Goal: Task Accomplishment & Management: Manage account settings

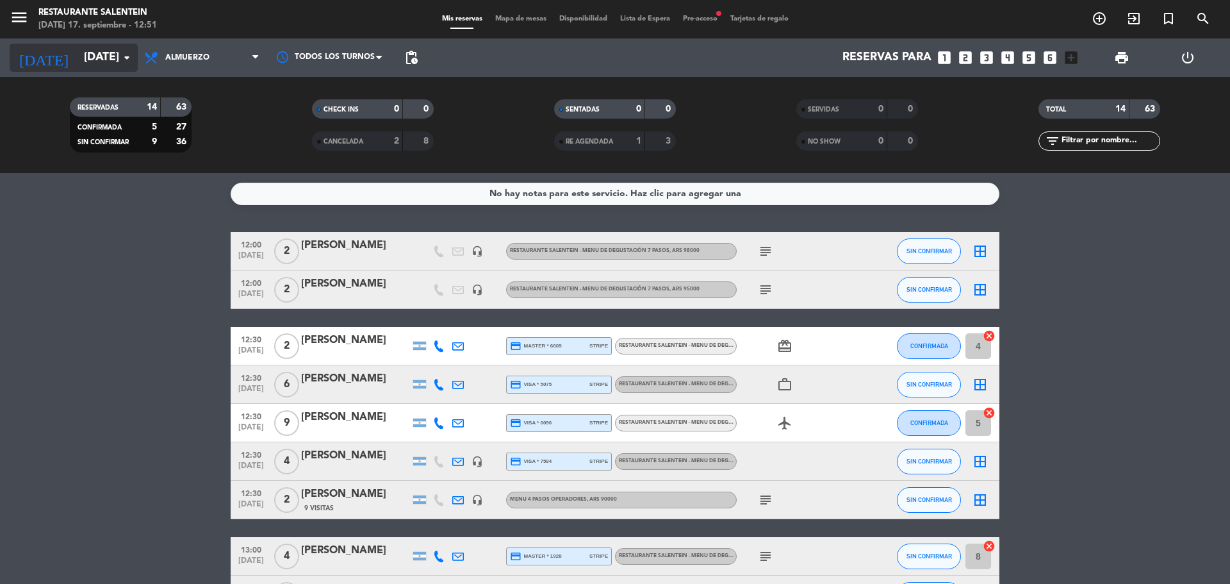
click at [99, 66] on input "[DATE]" at bounding box center [152, 58] width 149 height 26
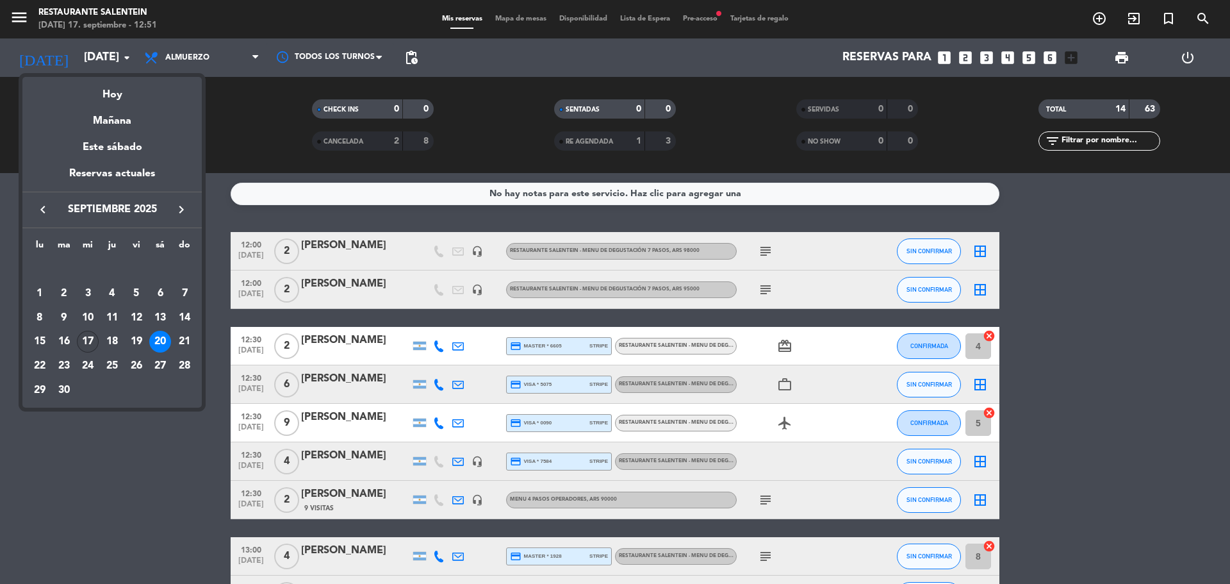
click at [84, 344] on div "17" at bounding box center [88, 342] width 22 height 22
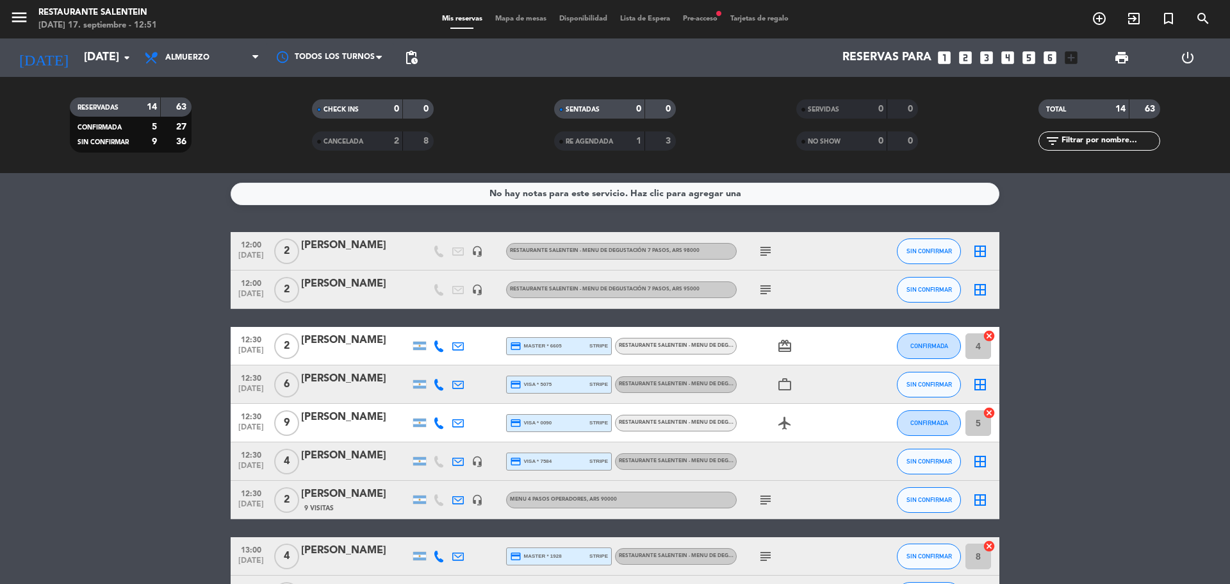
type input "[DATE]"
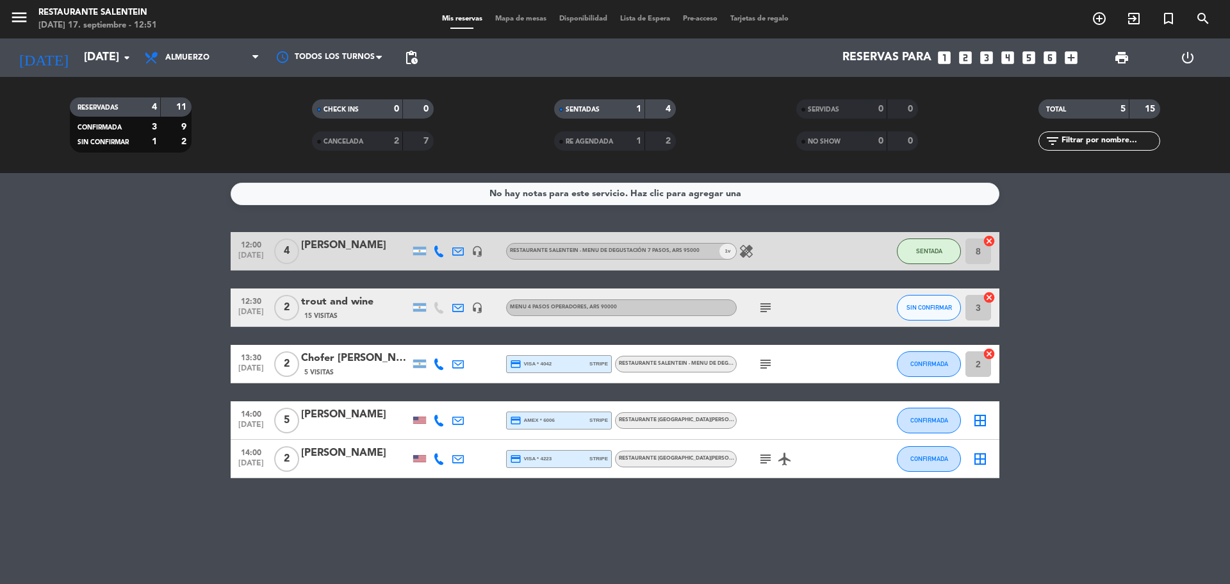
click at [344, 361] on div "Chofer [PERSON_NAME]" at bounding box center [355, 358] width 109 height 17
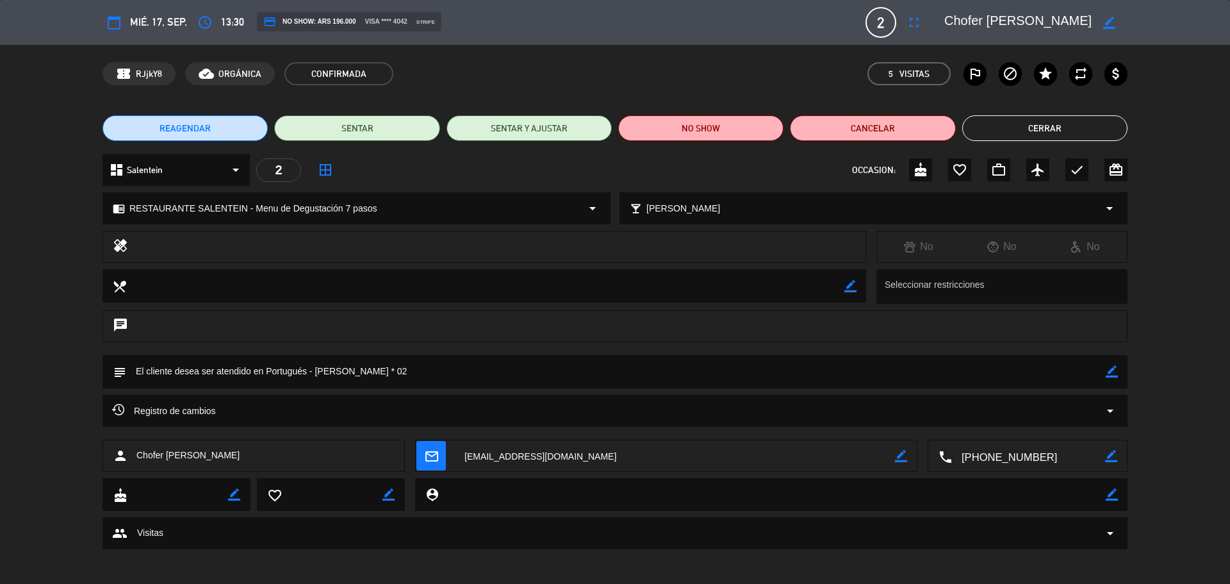
click at [997, 128] on button "Cerrar" at bounding box center [1044, 128] width 165 height 26
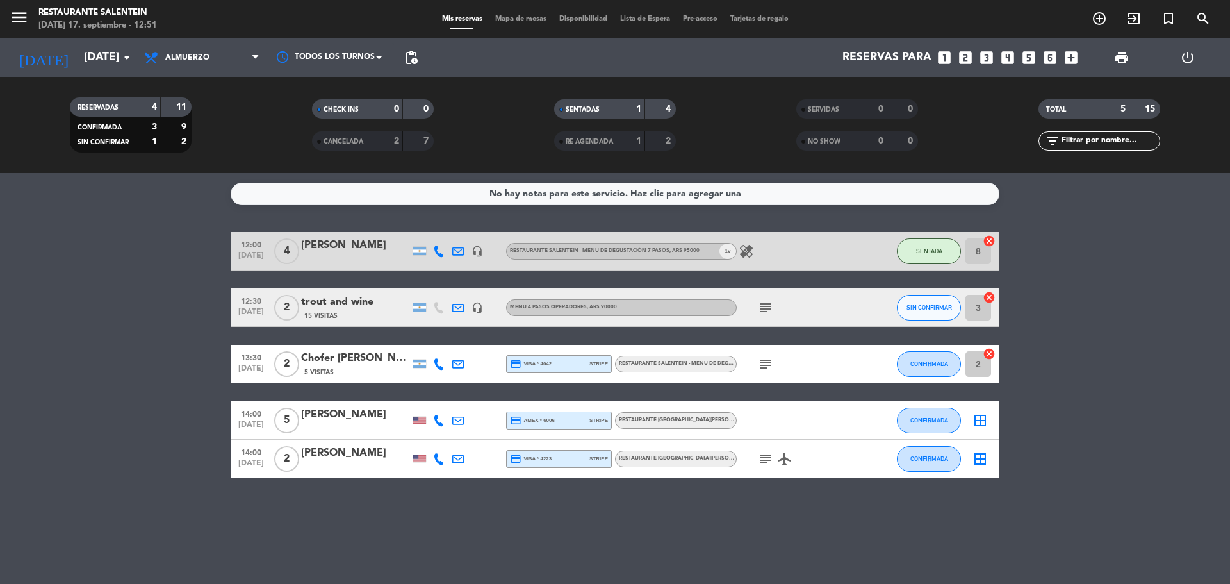
click at [350, 366] on div "Chofer [PERSON_NAME]" at bounding box center [355, 358] width 109 height 17
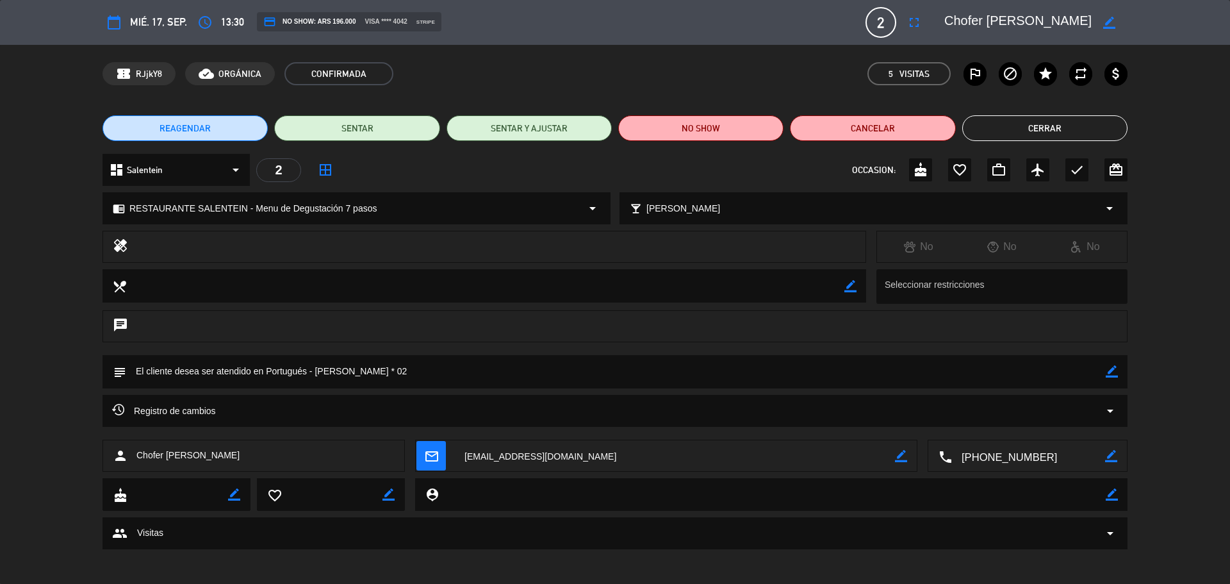
click at [993, 124] on button "Cerrar" at bounding box center [1044, 128] width 165 height 26
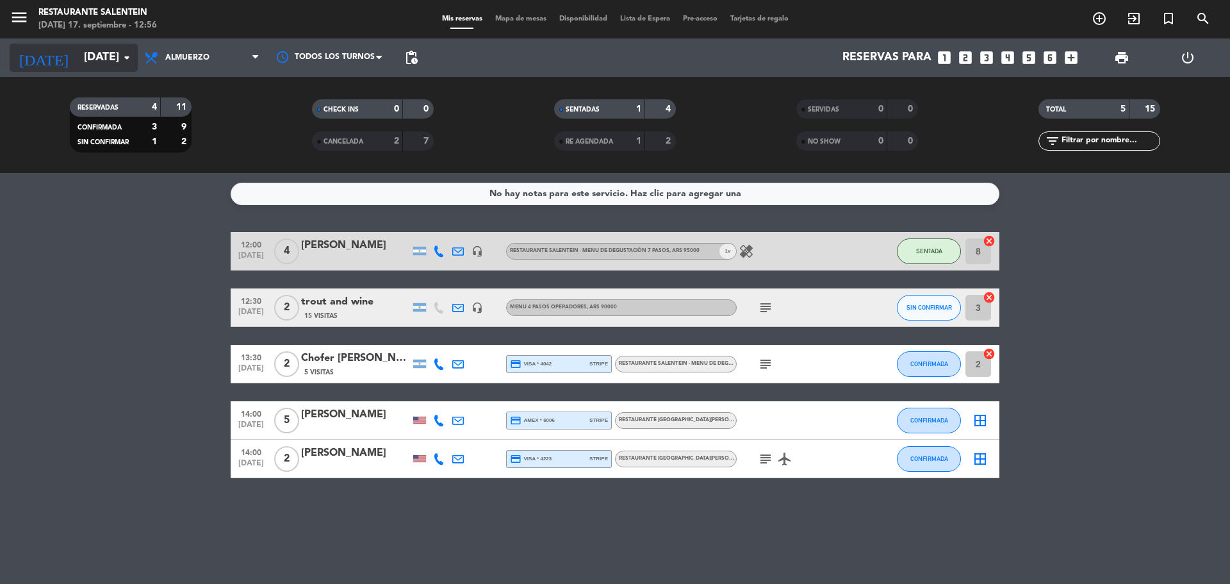
click at [98, 55] on input "[DATE]" at bounding box center [152, 58] width 149 height 26
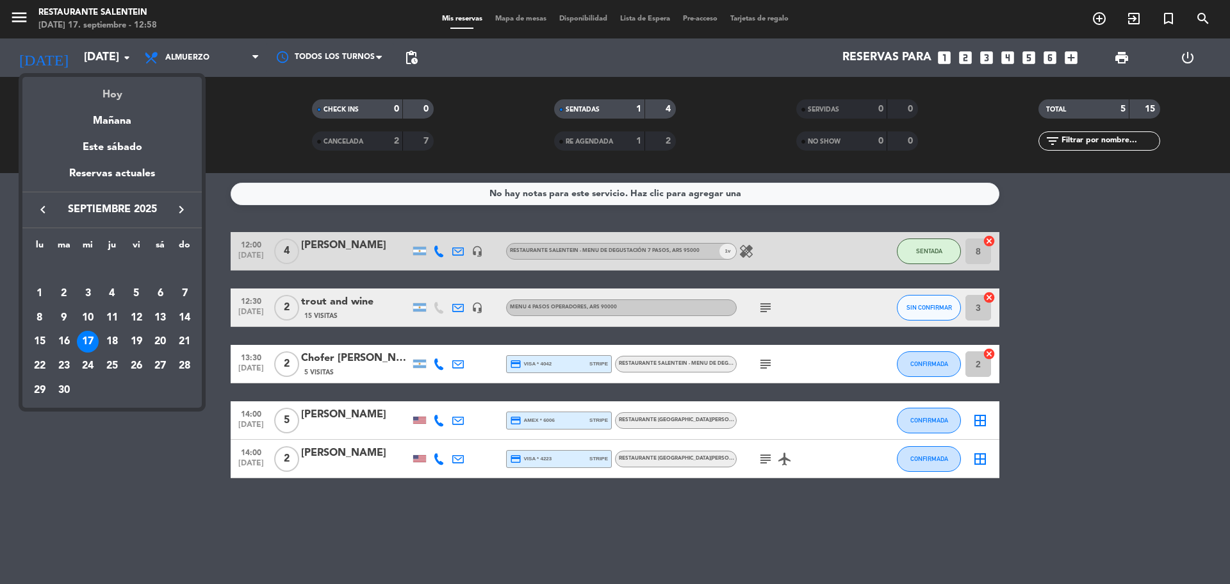
click at [108, 89] on div "Hoy" at bounding box center [111, 90] width 179 height 26
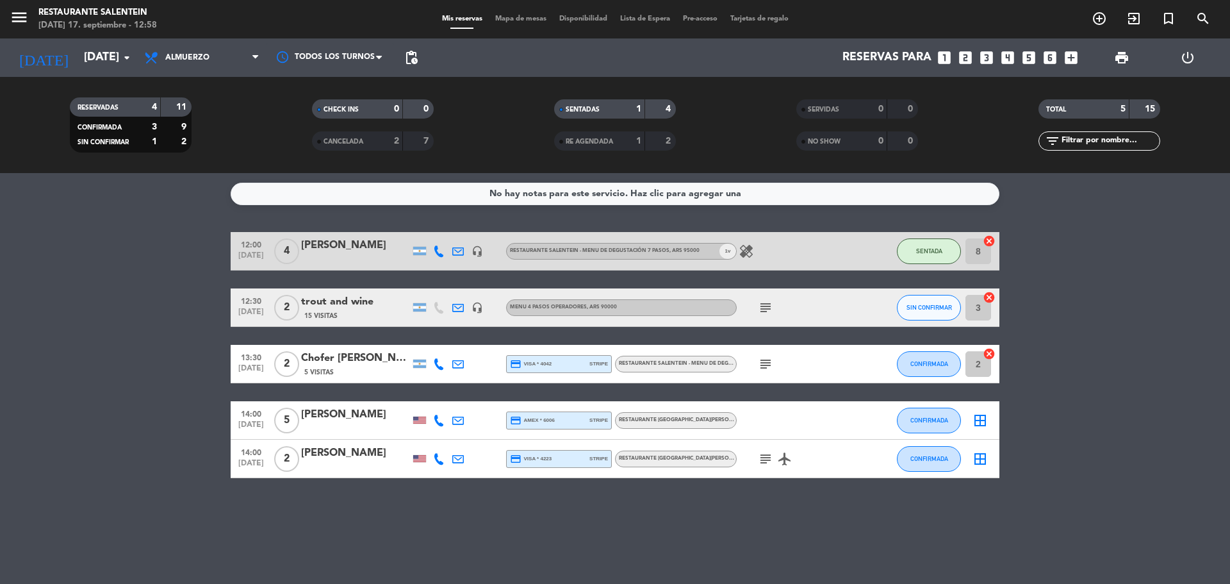
click at [755, 299] on div "subject" at bounding box center [794, 307] width 115 height 38
click at [768, 311] on icon "subject" at bounding box center [765, 307] width 15 height 15
drag, startPoint x: 829, startPoint y: 363, endPoint x: 782, endPoint y: 363, distance: 46.8
click at [828, 364] on div "subject" at bounding box center [794, 364] width 115 height 38
click at [764, 370] on icon "subject" at bounding box center [765, 363] width 15 height 15
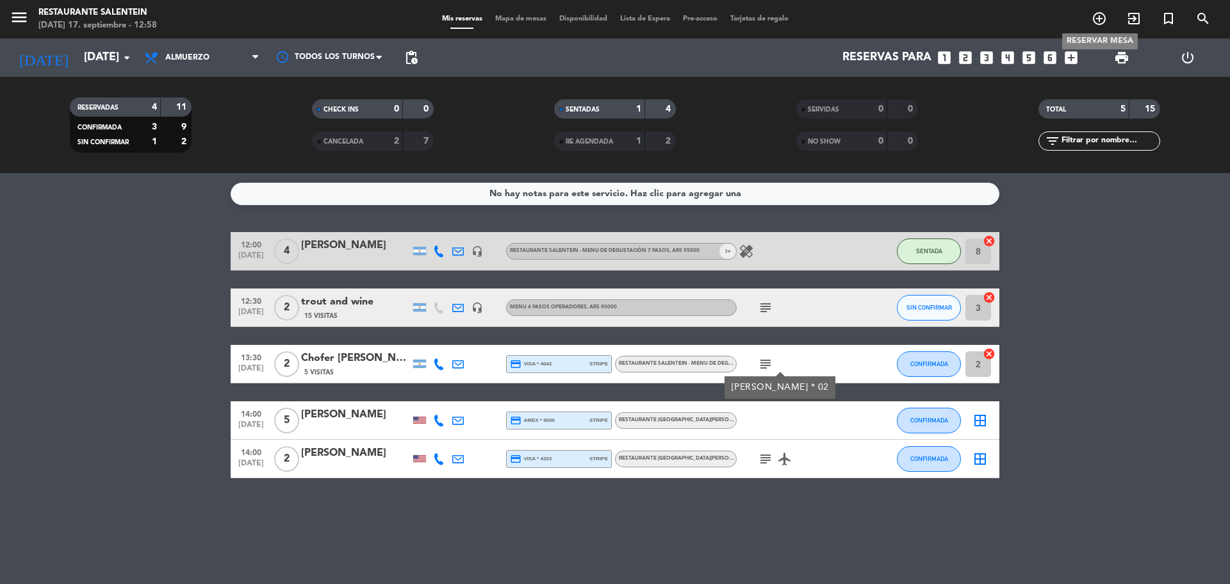
click at [1101, 18] on icon "add_circle_outline" at bounding box center [1099, 18] width 15 height 15
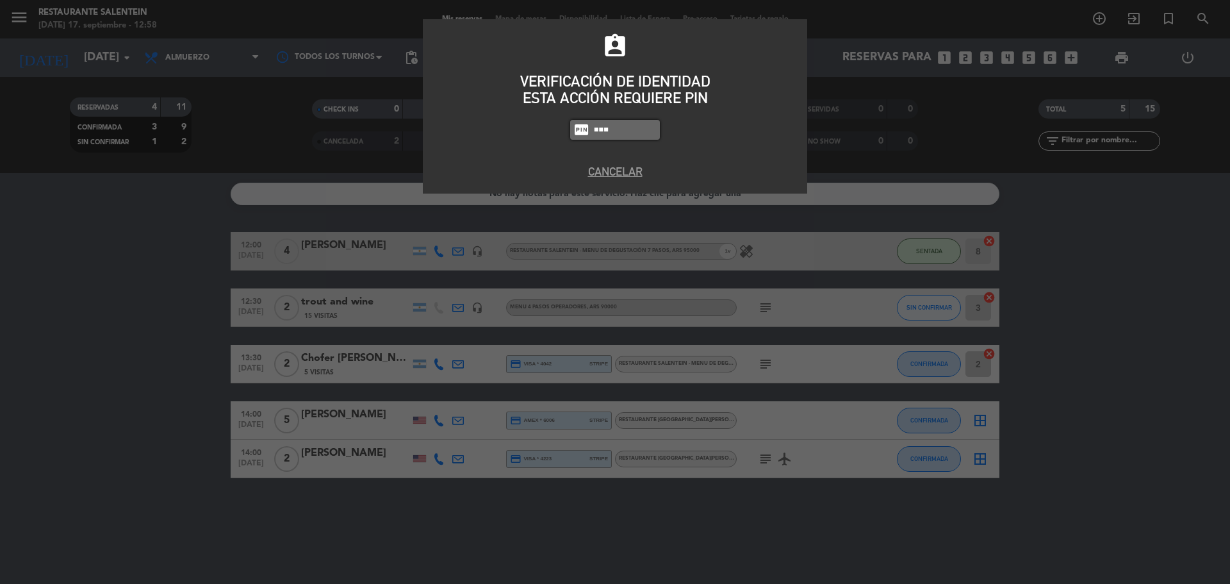
type input "3050"
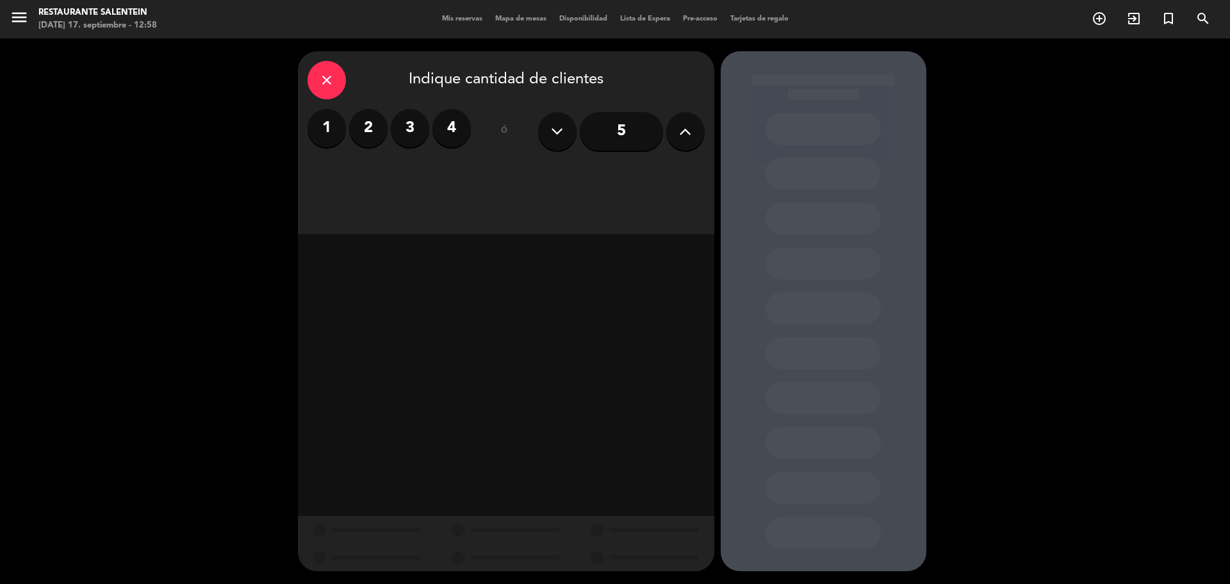
click at [369, 129] on label "2" at bounding box center [368, 128] width 38 height 38
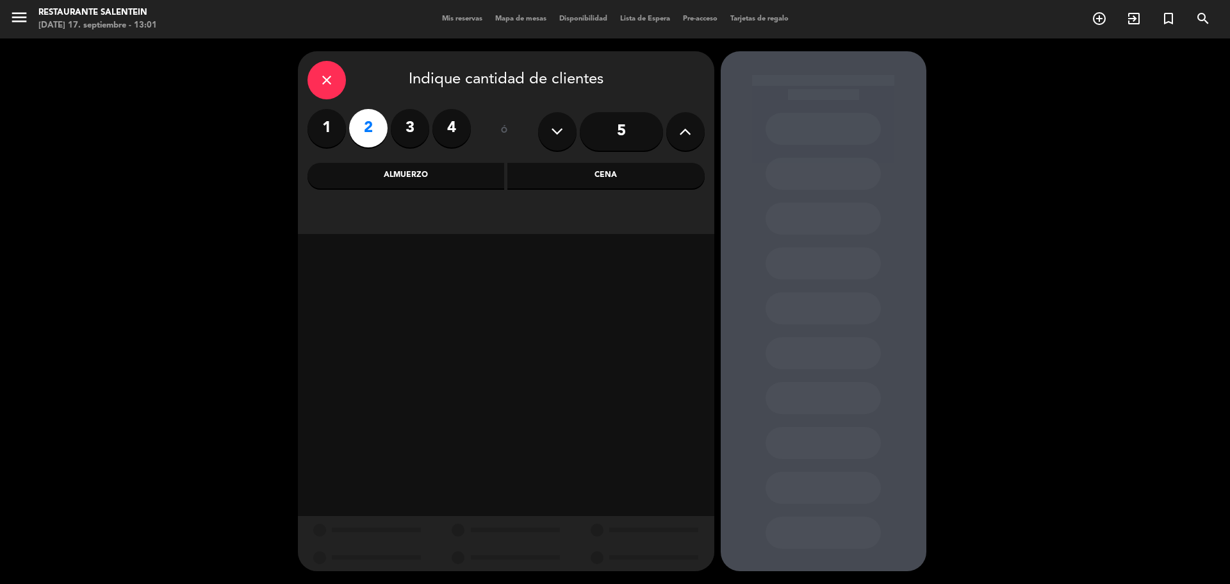
click at [405, 177] on div "Almuerzo" at bounding box center [406, 176] width 197 height 26
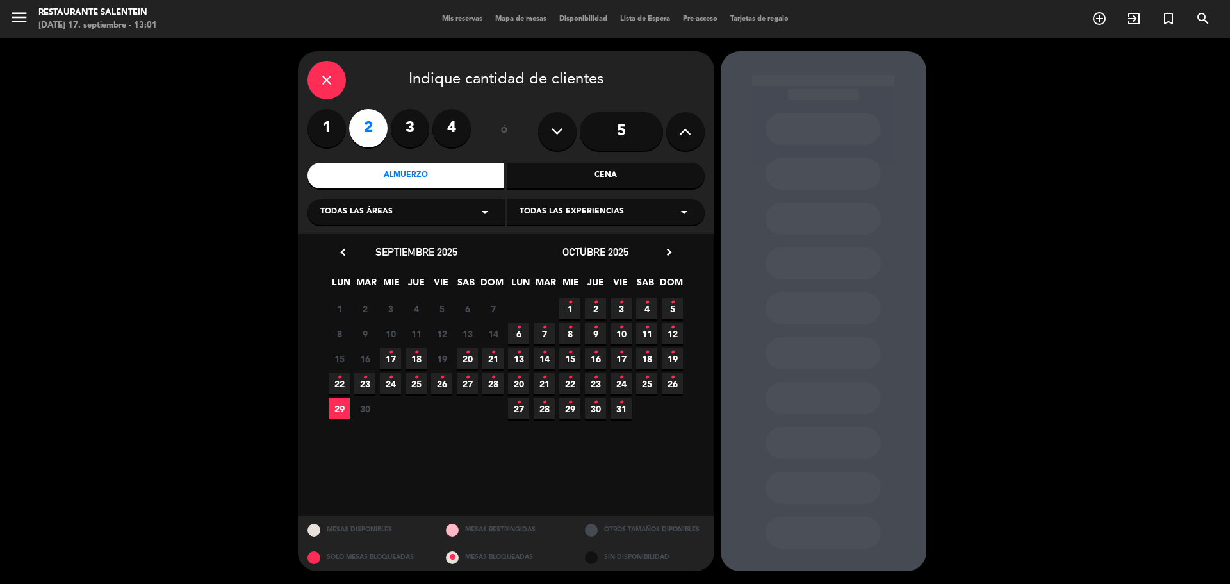
click at [388, 354] on icon "•" at bounding box center [390, 352] width 4 height 21
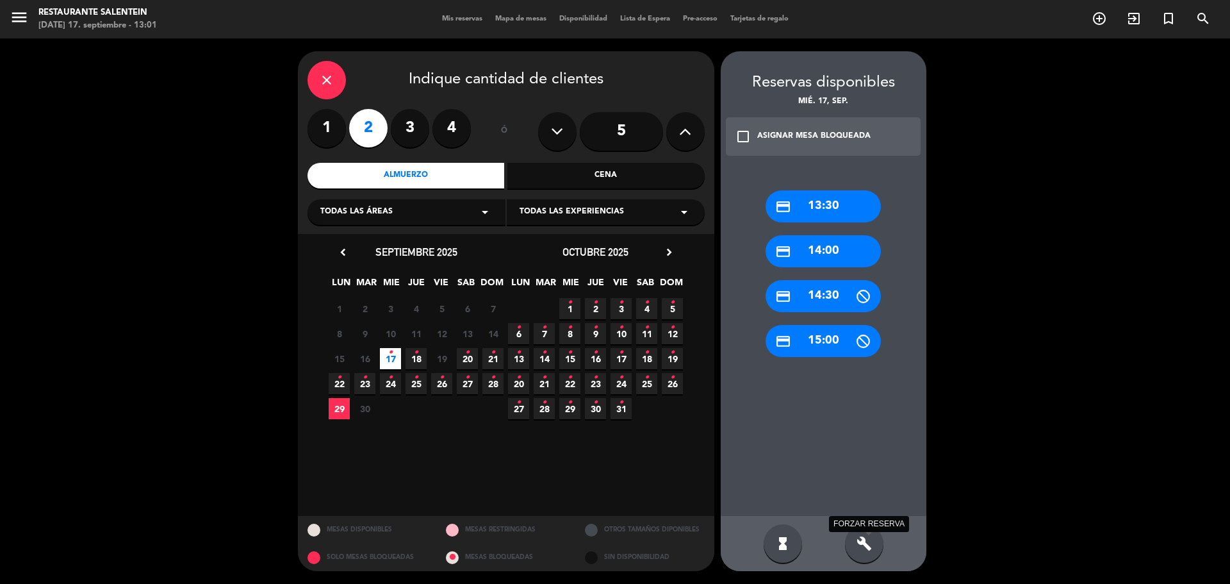
click at [863, 543] on icon "build" at bounding box center [864, 543] width 15 height 15
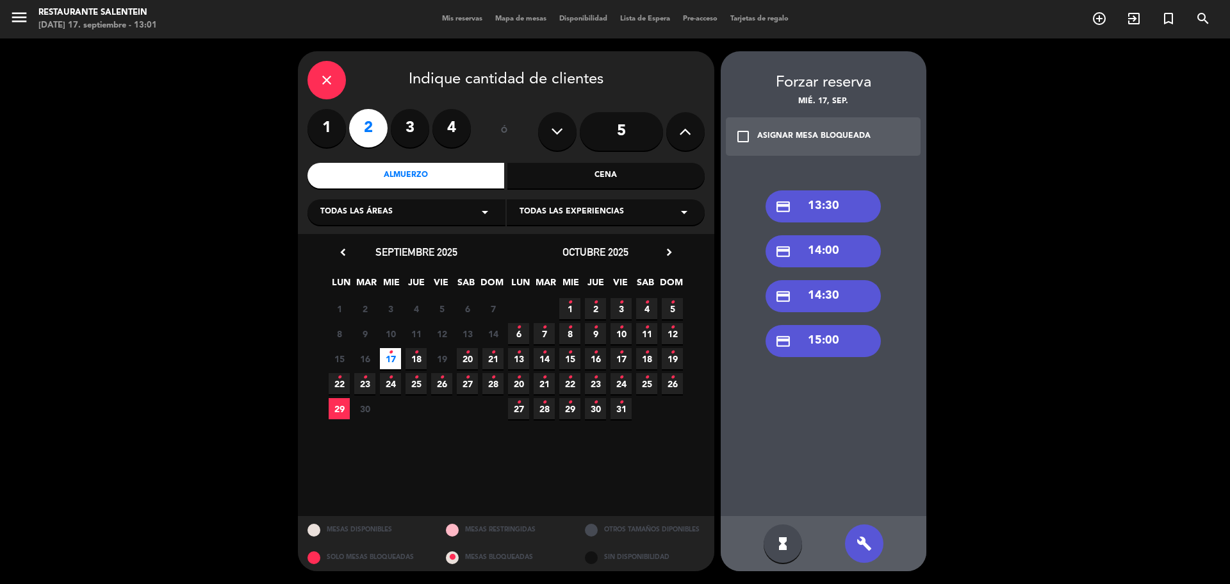
click at [829, 204] on div "credit_card 13:30" at bounding box center [823, 206] width 115 height 32
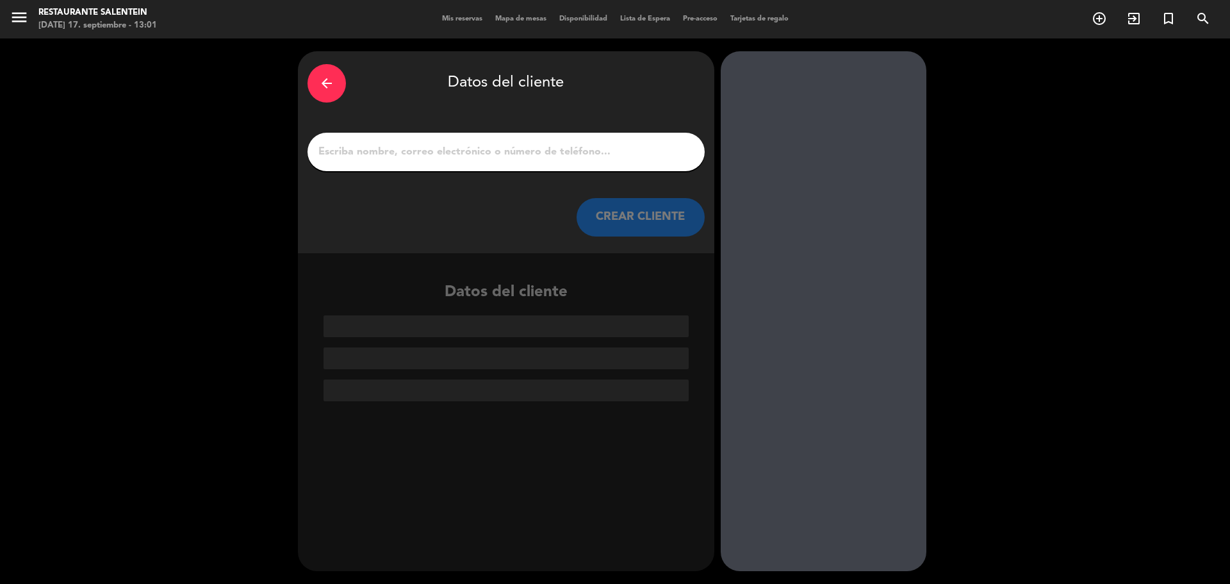
click at [418, 152] on input "1" at bounding box center [506, 152] width 378 height 18
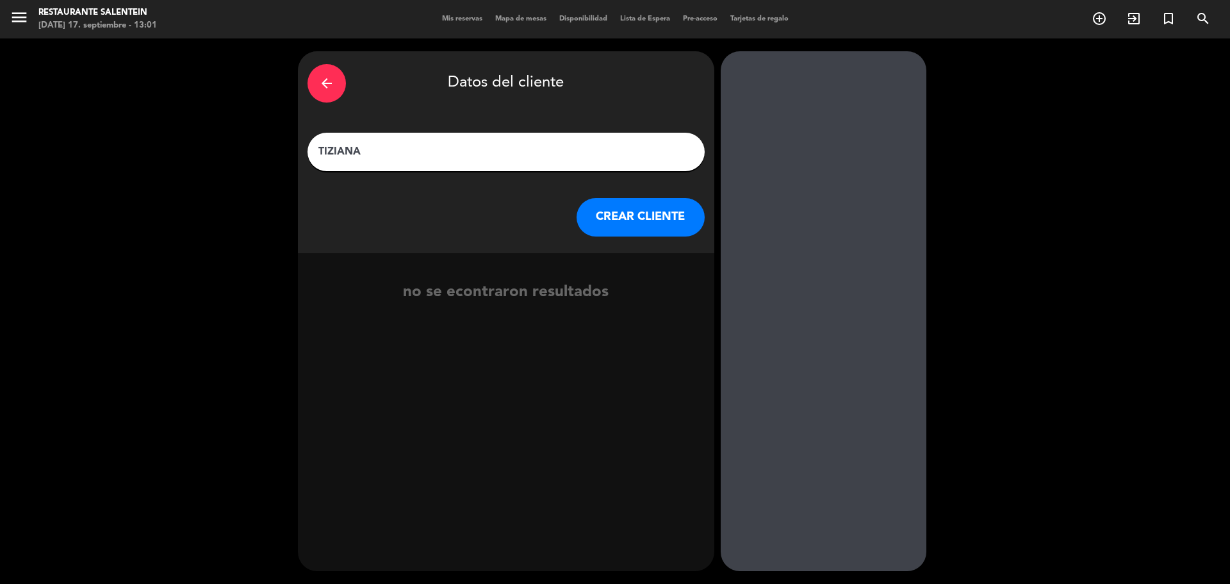
type input "TIZIANA"
click at [630, 217] on button "CREAR CLIENTE" at bounding box center [641, 217] width 128 height 38
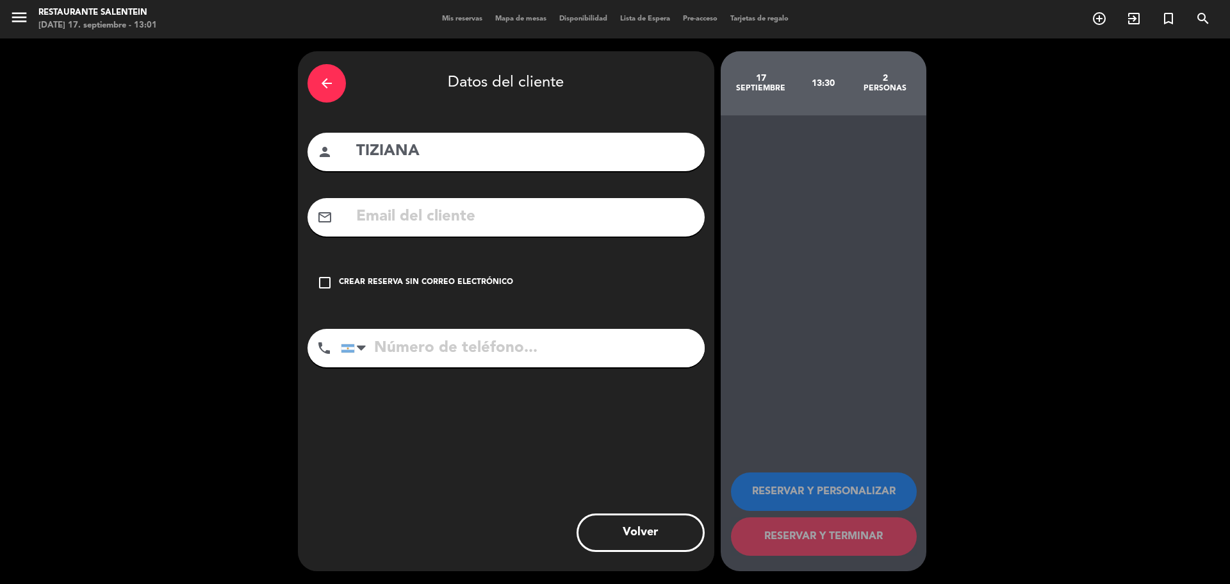
click at [403, 352] on input "tel" at bounding box center [523, 348] width 364 height 38
click at [333, 286] on div "check_box_outline_blank Crear reserva sin correo electrónico" at bounding box center [506, 282] width 397 height 38
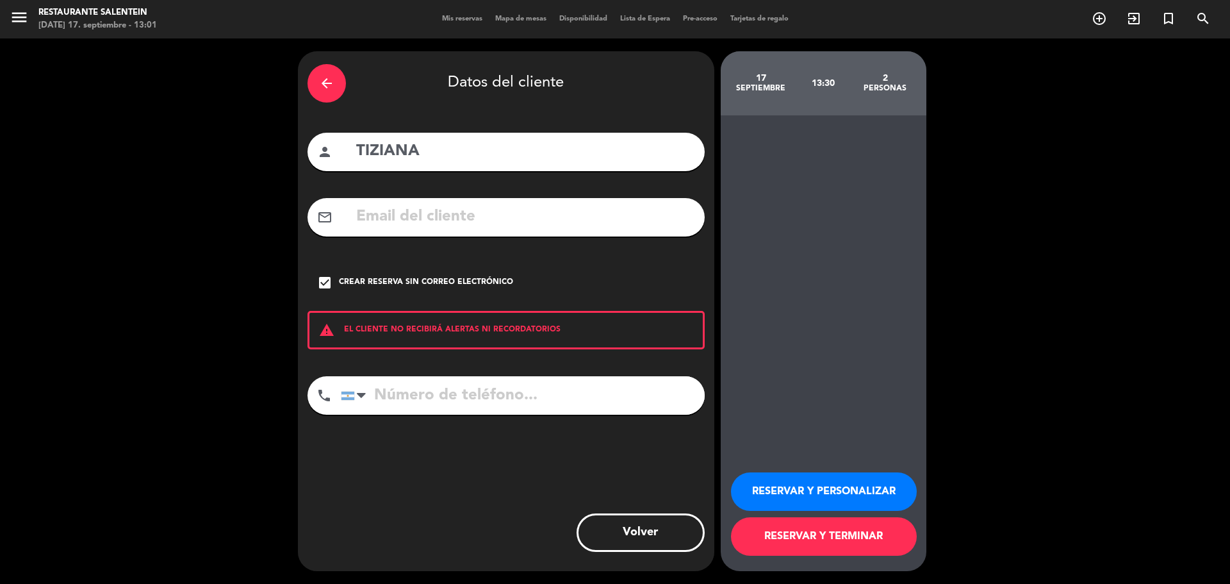
click at [457, 402] on input "tel" at bounding box center [523, 395] width 364 height 38
click at [367, 400] on div at bounding box center [356, 395] width 29 height 37
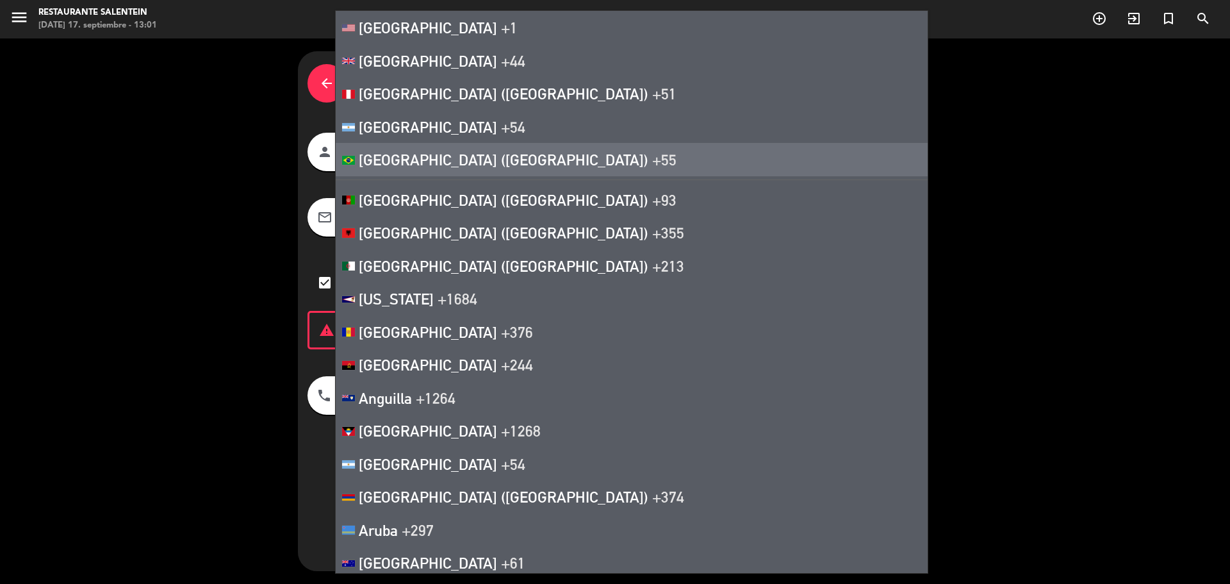
click at [441, 161] on span "[GEOGRAPHIC_DATA] ([GEOGRAPHIC_DATA])" at bounding box center [504, 160] width 290 height 18
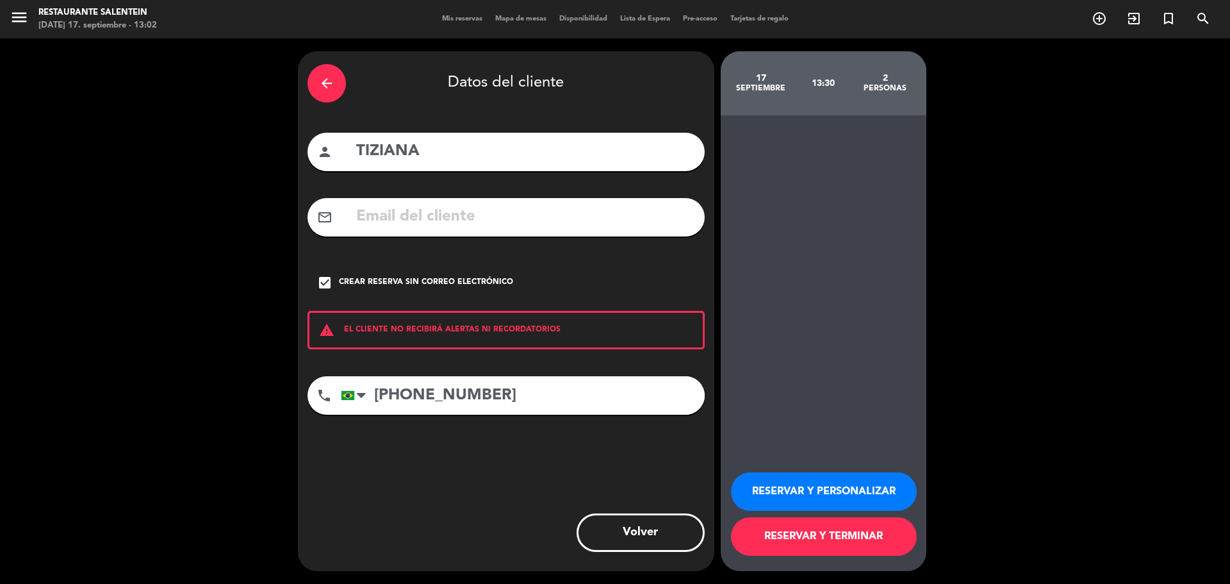
type input "[PHONE_NUMBER]"
click at [841, 491] on button "RESERVAR Y PERSONALIZAR" at bounding box center [824, 491] width 186 height 38
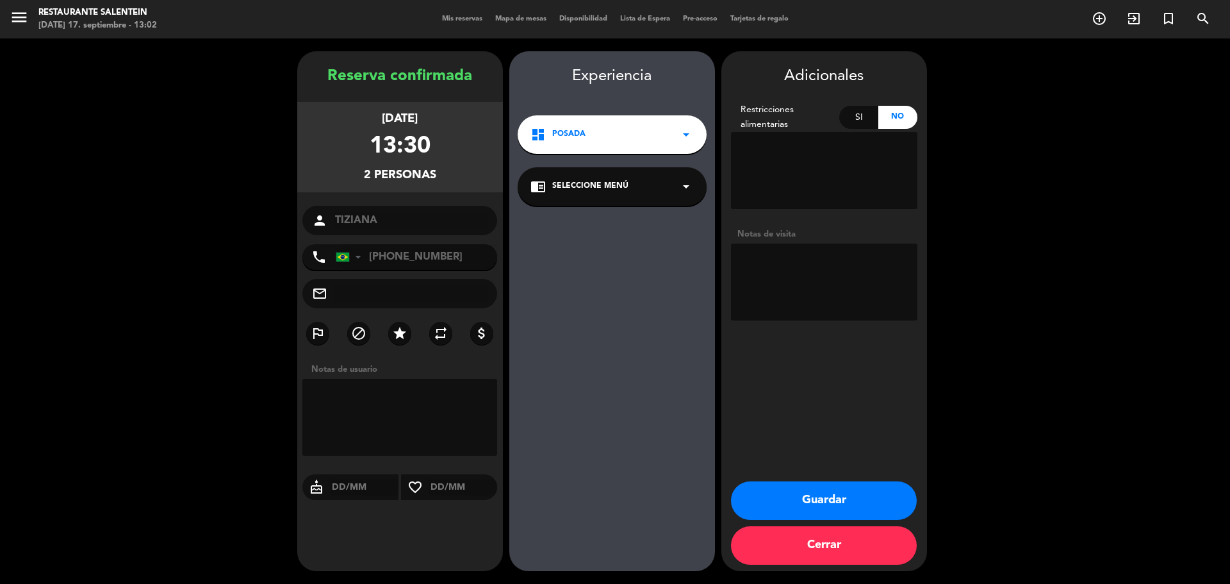
click at [606, 137] on div "dashboard Posada arrow_drop_down" at bounding box center [612, 134] width 189 height 38
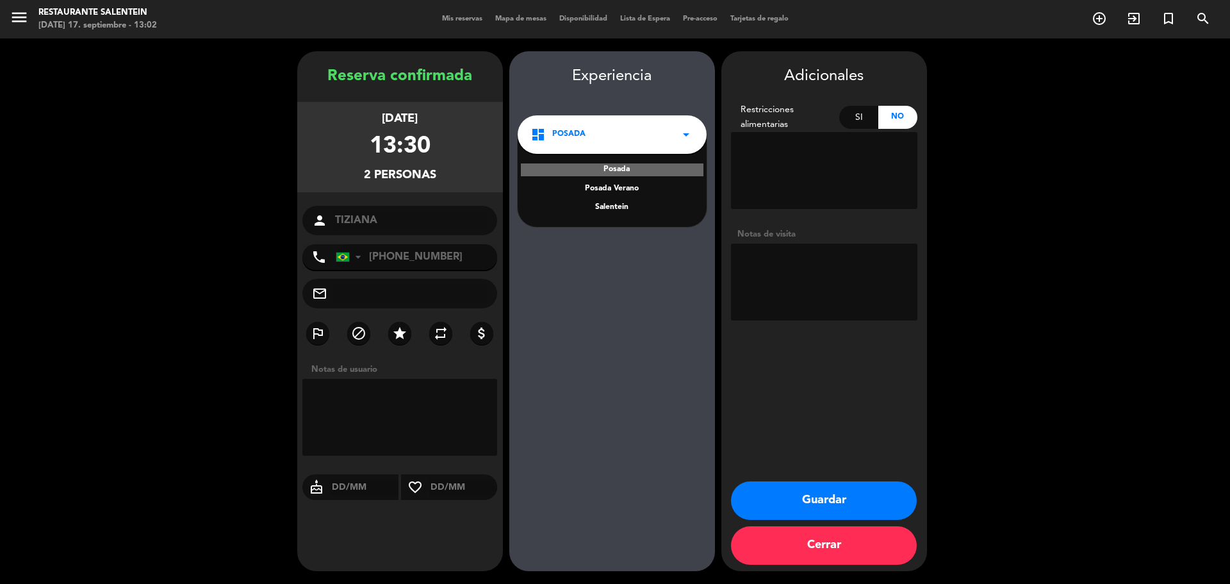
click at [604, 211] on div "Salentein" at bounding box center [612, 207] width 163 height 13
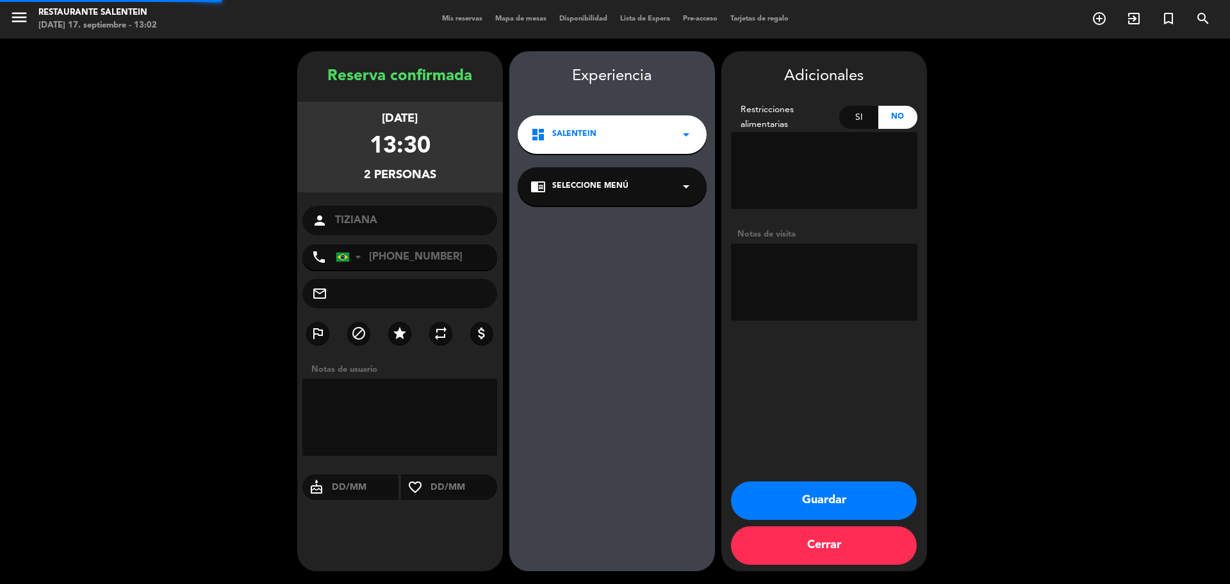
click at [590, 189] on span "Seleccione Menú" at bounding box center [590, 186] width 76 height 13
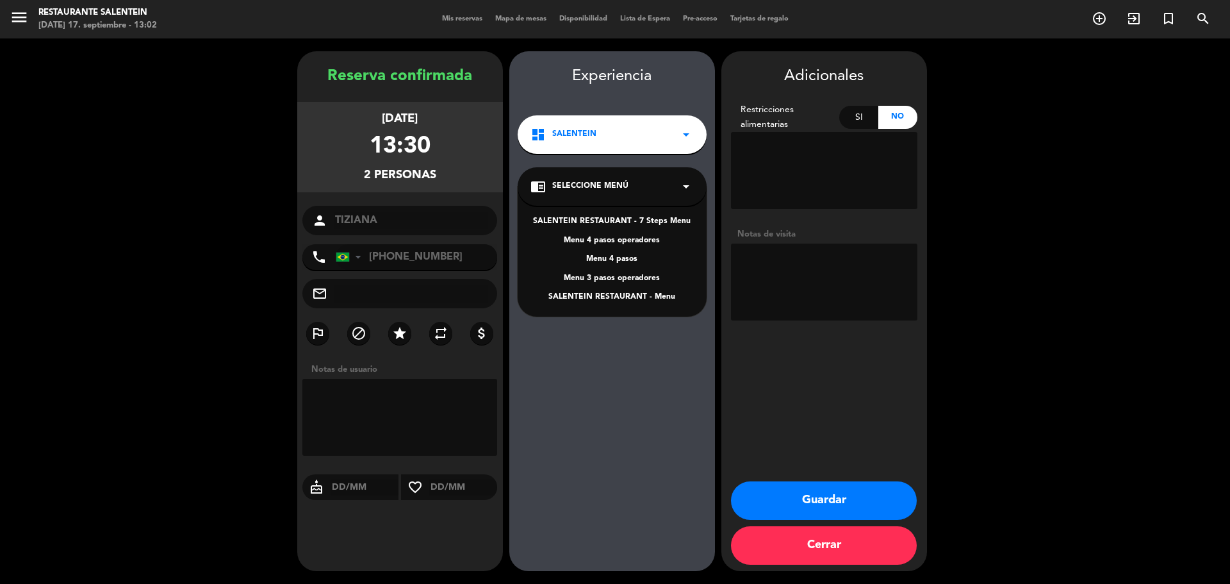
click at [599, 258] on div "Menu 4 pasos" at bounding box center [612, 259] width 163 height 13
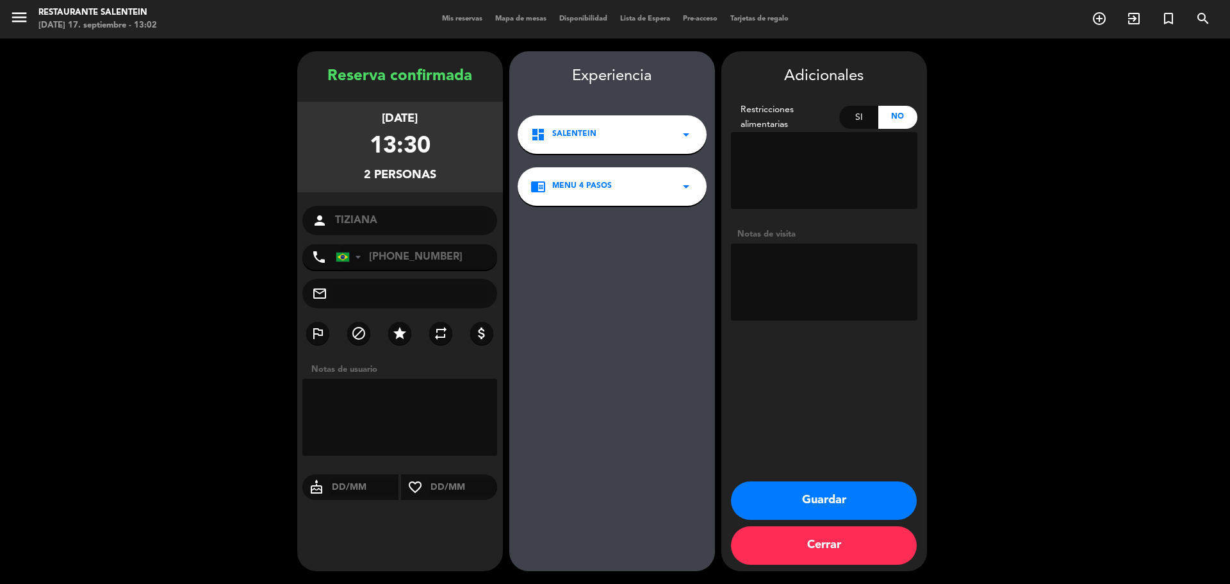
click at [825, 504] on button "Guardar" at bounding box center [824, 500] width 186 height 38
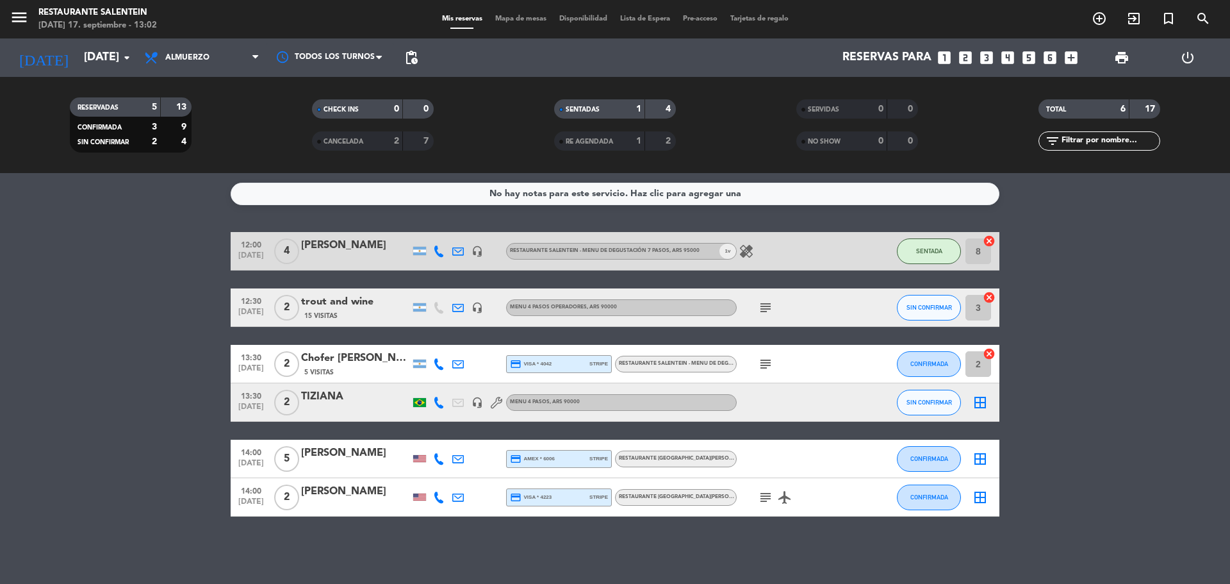
click at [981, 403] on icon "border_all" at bounding box center [980, 402] width 15 height 15
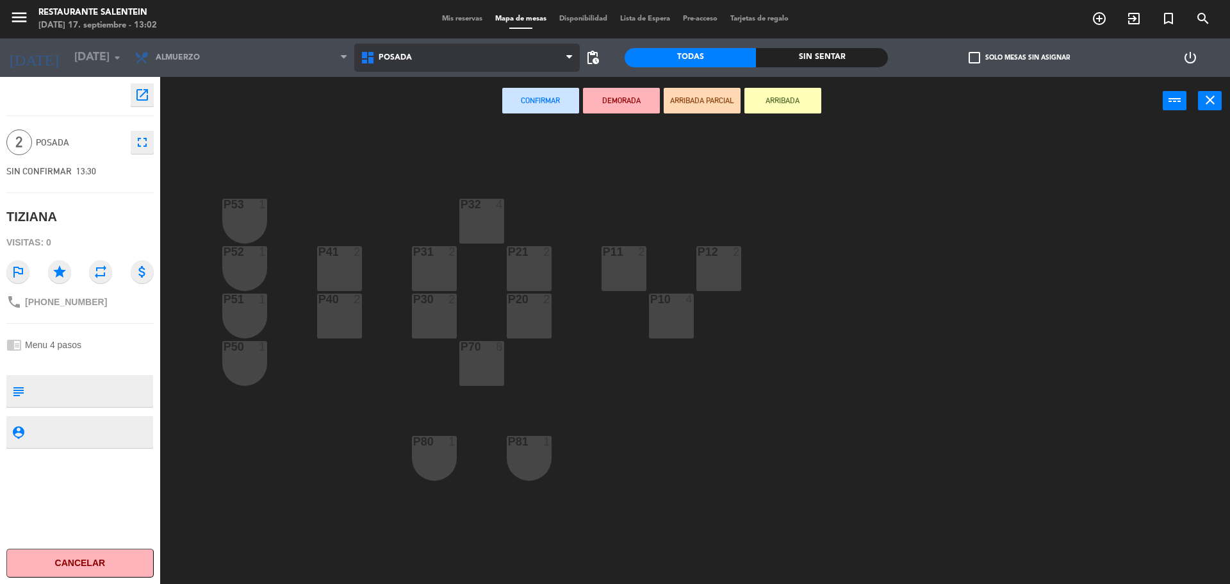
click at [386, 58] on span "Posada" at bounding box center [395, 57] width 33 height 9
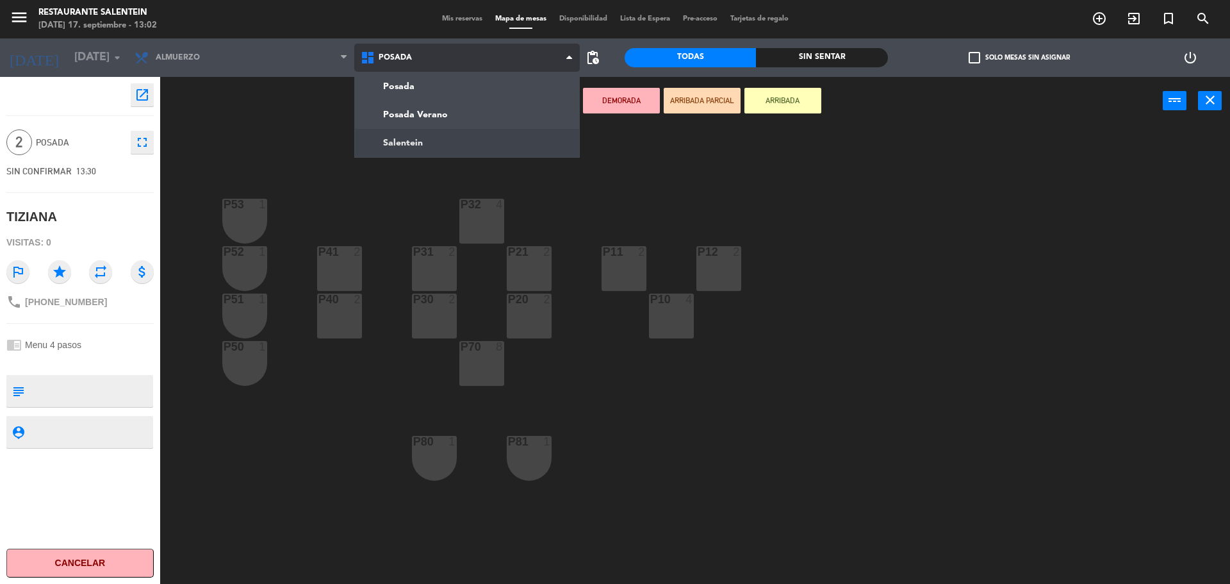
click at [403, 149] on ng-component "menu Restaurante Salentein [DATE] 17. septiembre - 13:02 Mis reservas Mapa de m…" at bounding box center [615, 293] width 1230 height 587
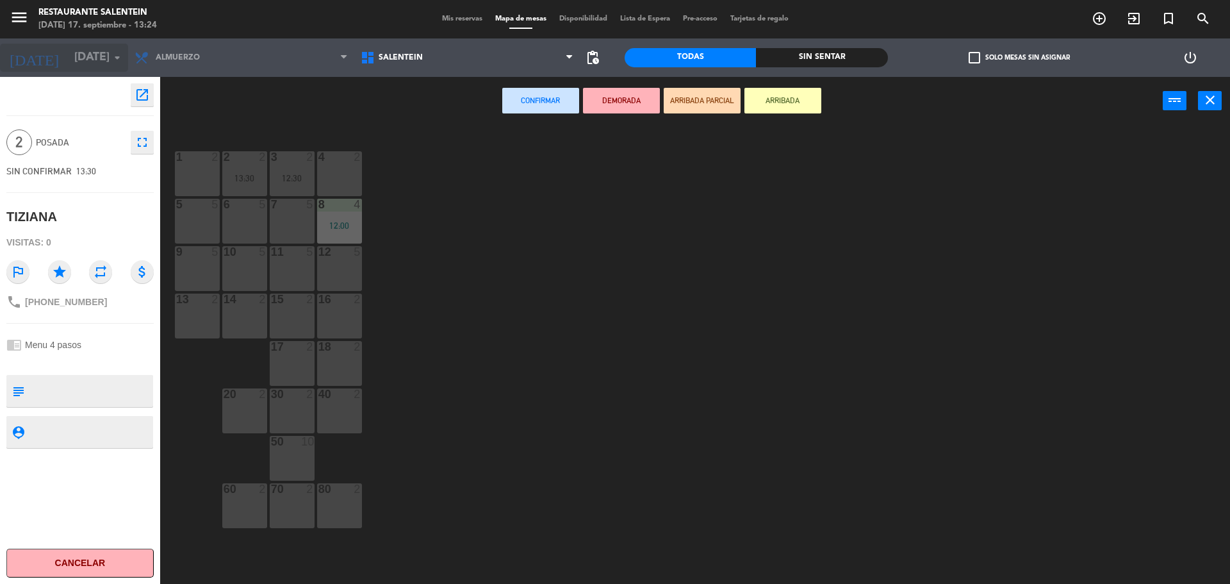
click at [107, 46] on input "[DATE]" at bounding box center [142, 58] width 149 height 26
click at [245, 140] on div "1 2 2 2 13:30 3 2 12:30 4 2 5 5 6 5 7 5 8 4 12:00 12 5 11 5 9 5 10 5 16 2 13 2 …" at bounding box center [701, 357] width 1058 height 459
click at [412, 59] on span "Salentein" at bounding box center [401, 57] width 44 height 9
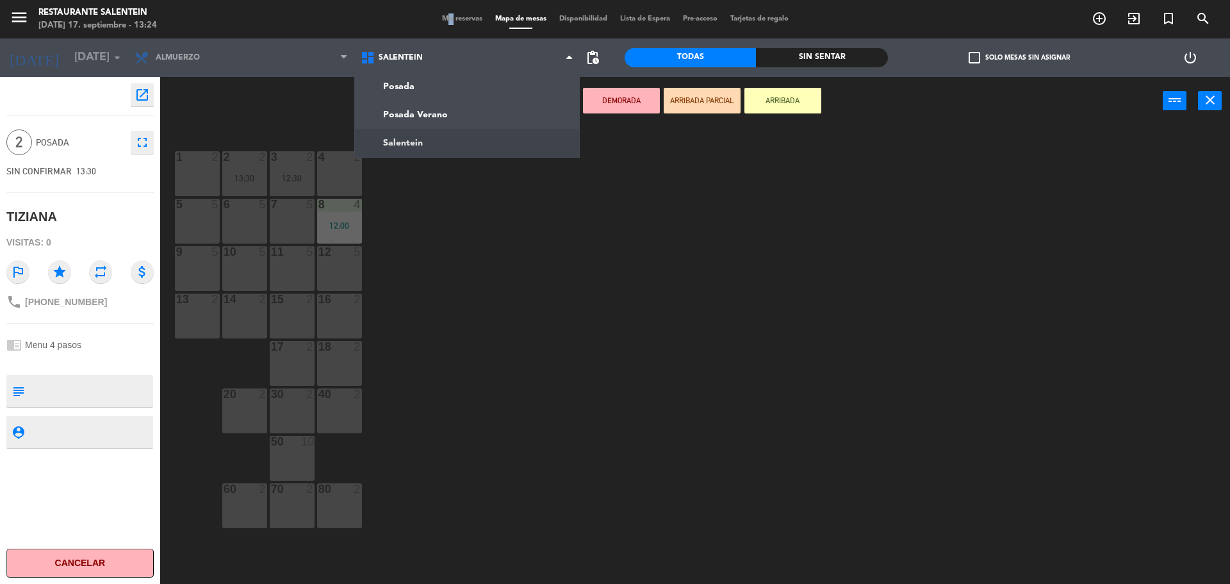
drag, startPoint x: 447, startPoint y: 12, endPoint x: 454, endPoint y: 16, distance: 8.6
click at [450, 14] on div "menu Restaurante Salentein [DATE] 17. septiembre - 13:24 Mis reservas Mapa de m…" at bounding box center [615, 19] width 1230 height 38
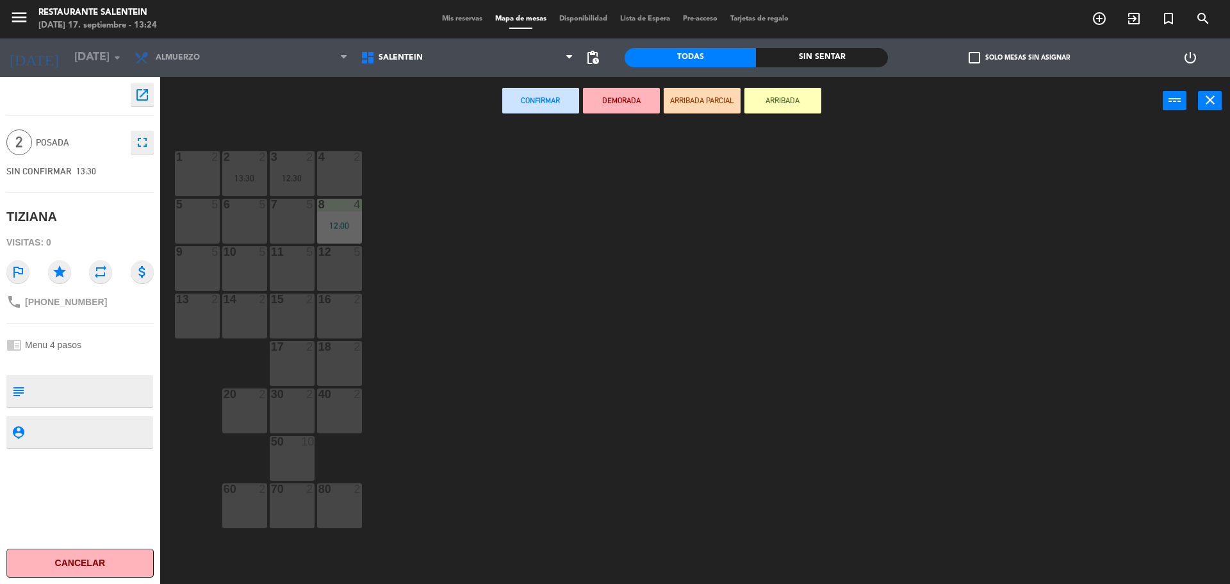
click at [454, 16] on span "Mis reservas" at bounding box center [462, 18] width 53 height 7
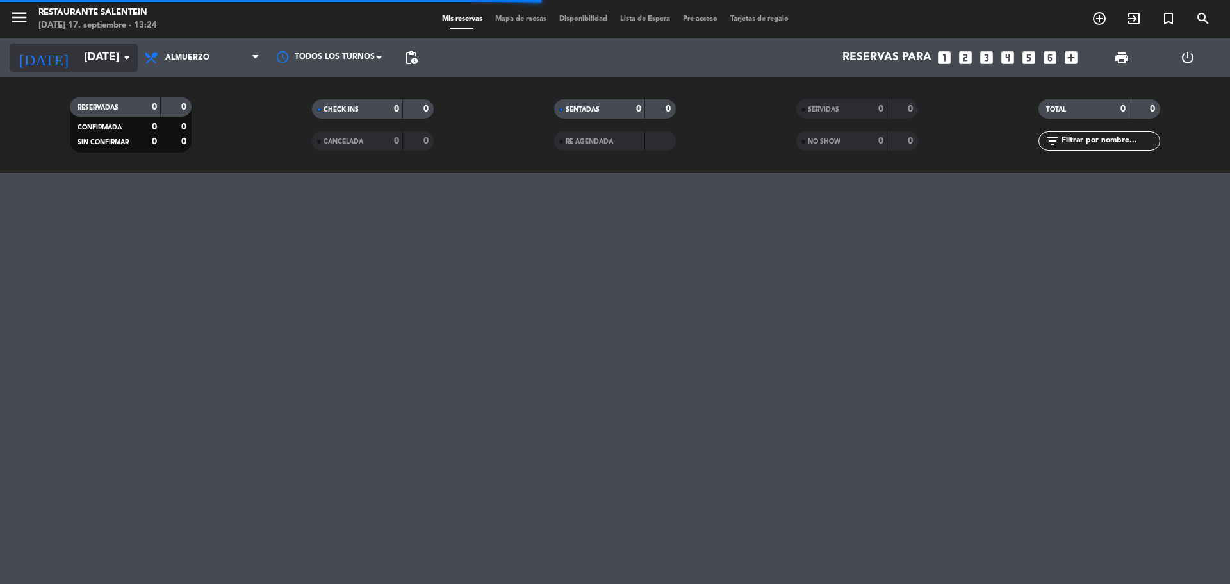
click at [90, 57] on input "[DATE]" at bounding box center [152, 58] width 149 height 26
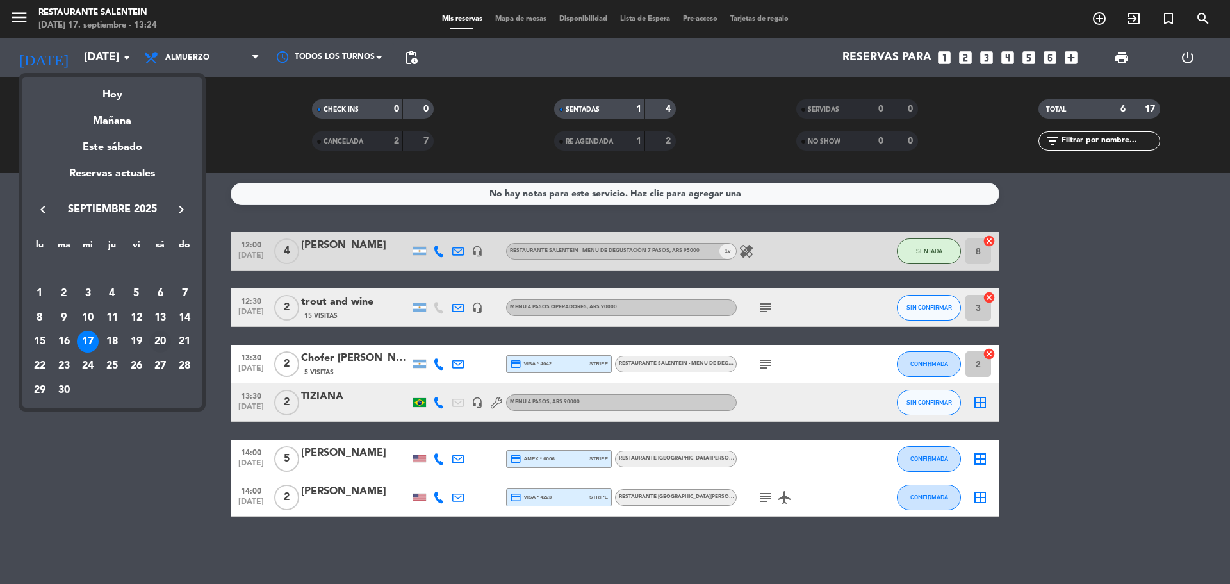
click at [152, 338] on div "20" at bounding box center [160, 342] width 22 height 22
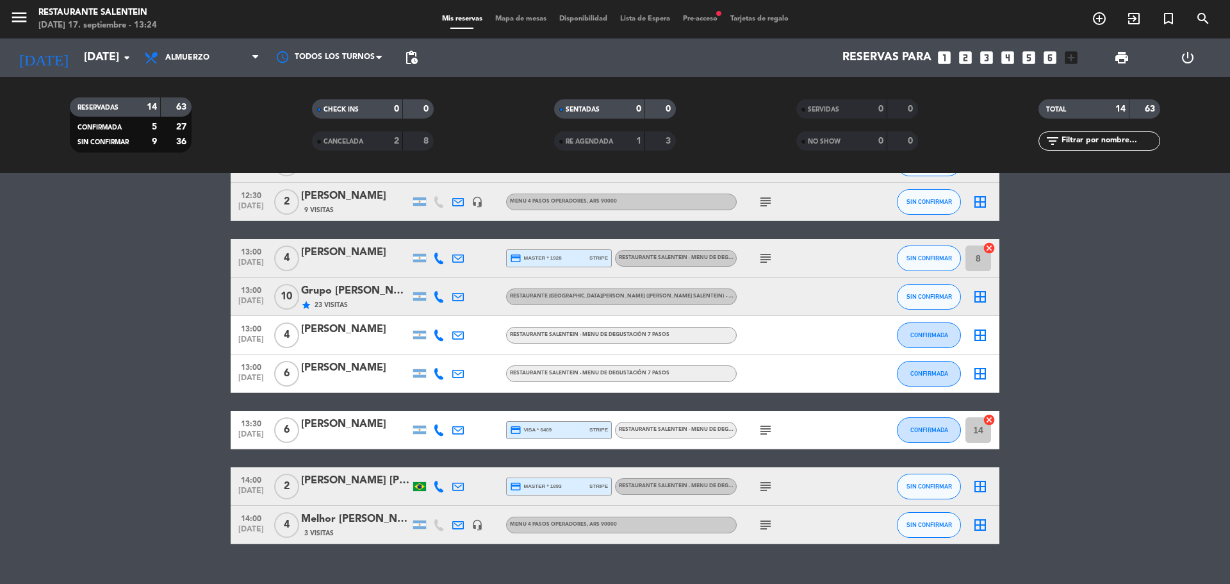
scroll to position [322, 0]
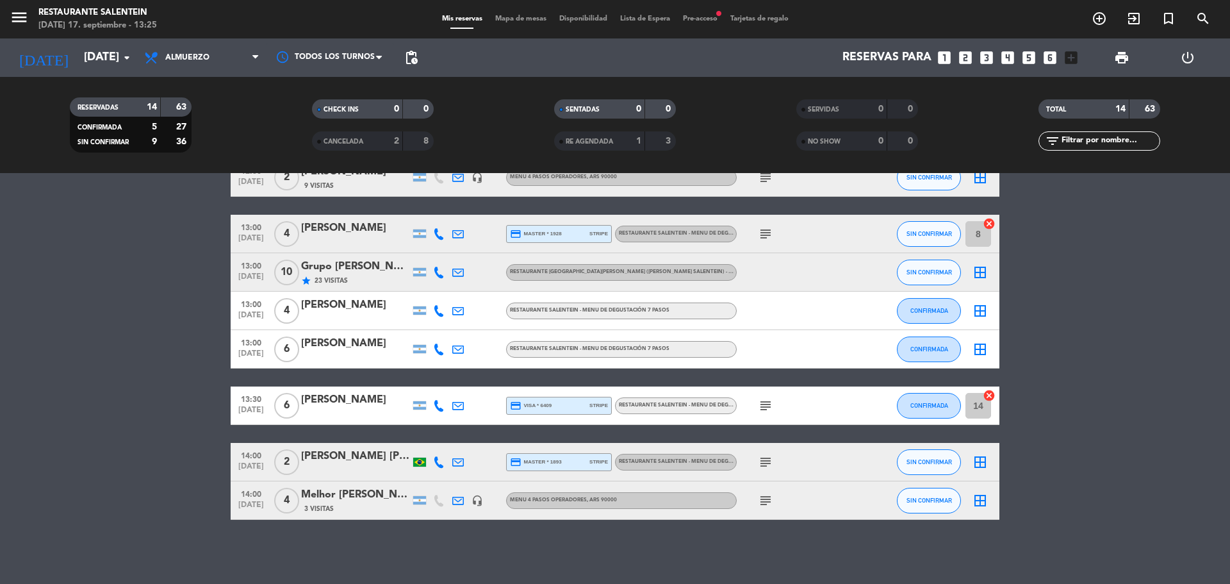
click at [769, 409] on icon "subject" at bounding box center [765, 405] width 15 height 15
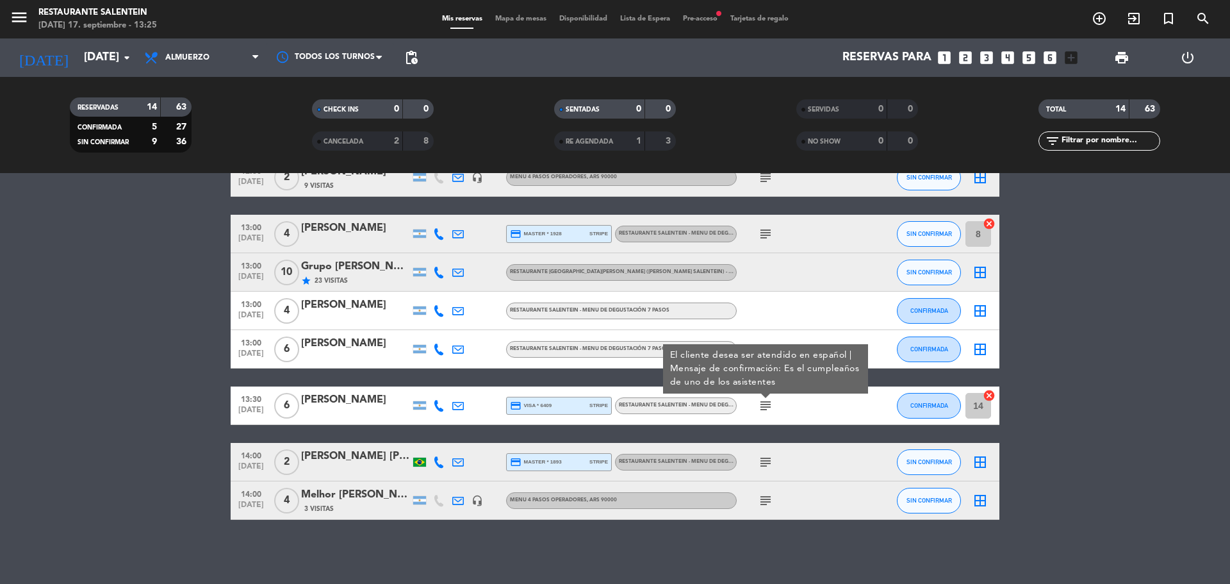
click at [768, 470] on div "subject" at bounding box center [794, 462] width 115 height 38
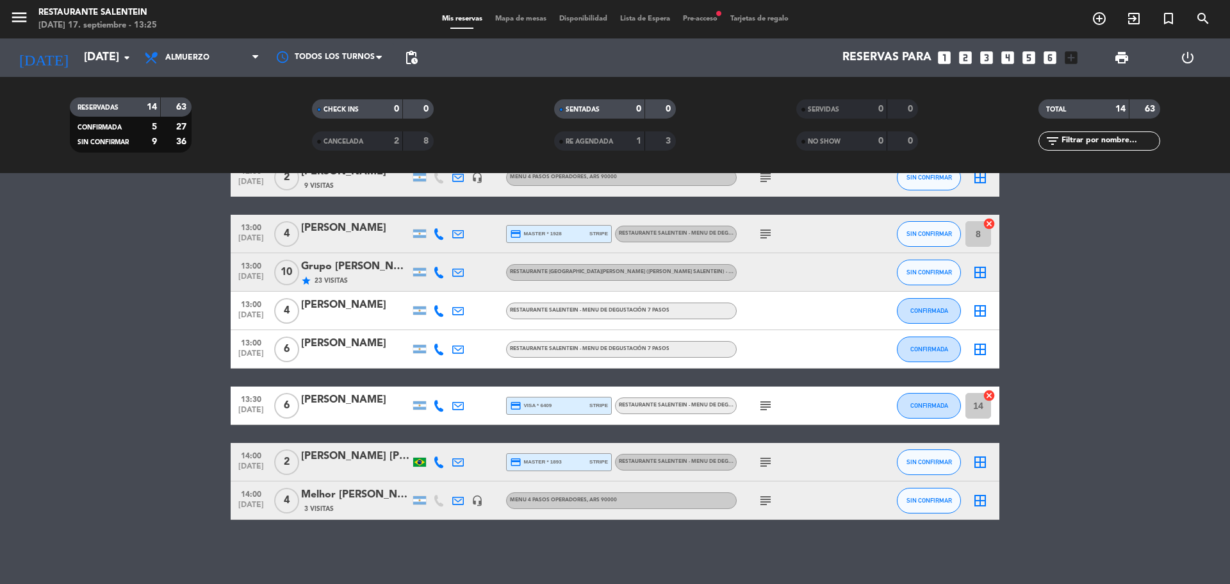
click at [762, 468] on icon "subject" at bounding box center [765, 461] width 15 height 15
click at [680, 459] on span "RESTAURANTE SALENTEIN - Menu de Degustación 7 pasos" at bounding box center [699, 461] width 160 height 5
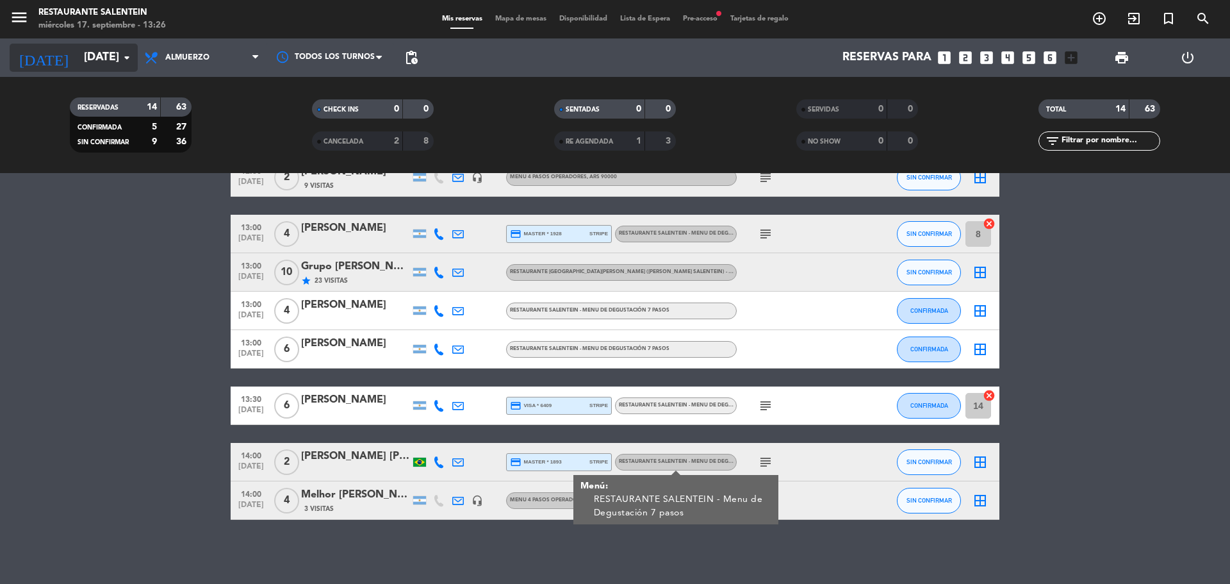
click at [109, 61] on input "[DATE]" at bounding box center [152, 58] width 149 height 26
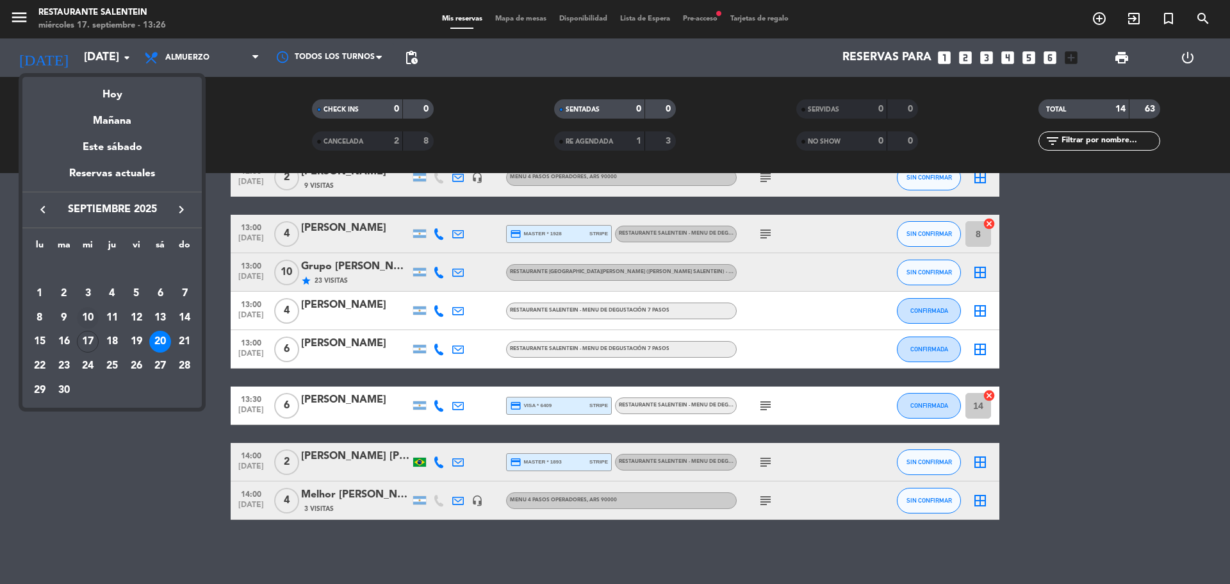
drag, startPoint x: 85, startPoint y: 330, endPoint x: 86, endPoint y: 317, distance: 13.5
click at [86, 323] on tbody "[DATE] 2 3 4 5 6 7 8 9 10 11 12 13 14 15 16 17 18 19 20 21 22 23 24 25 26 27 28…" at bounding box center [112, 329] width 169 height 145
click at [112, 93] on div "Hoy" at bounding box center [111, 90] width 179 height 26
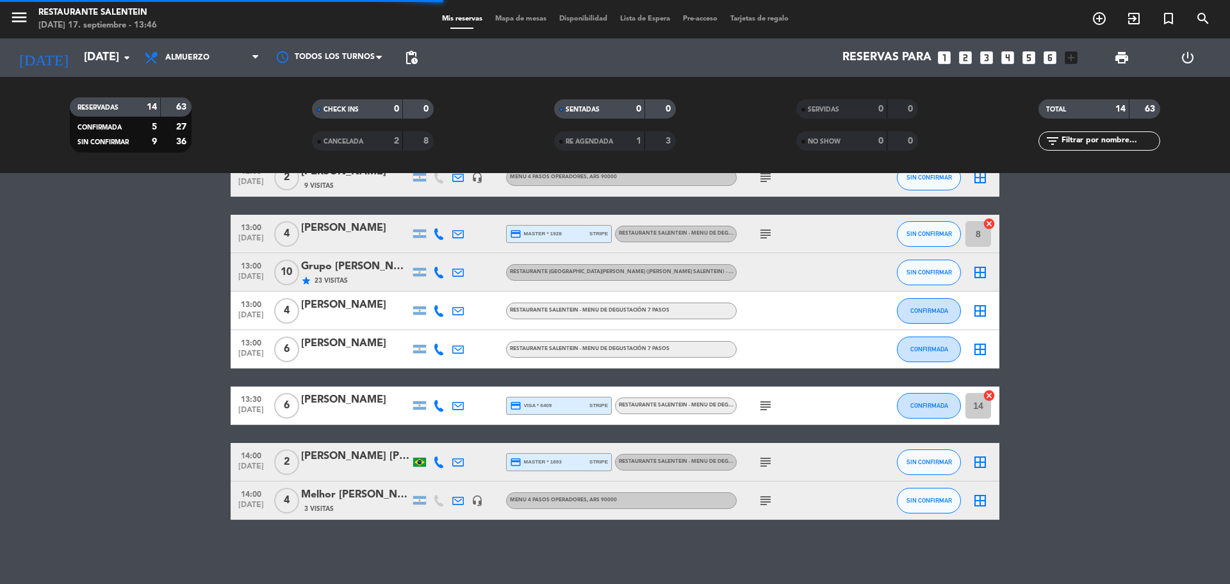
scroll to position [0, 0]
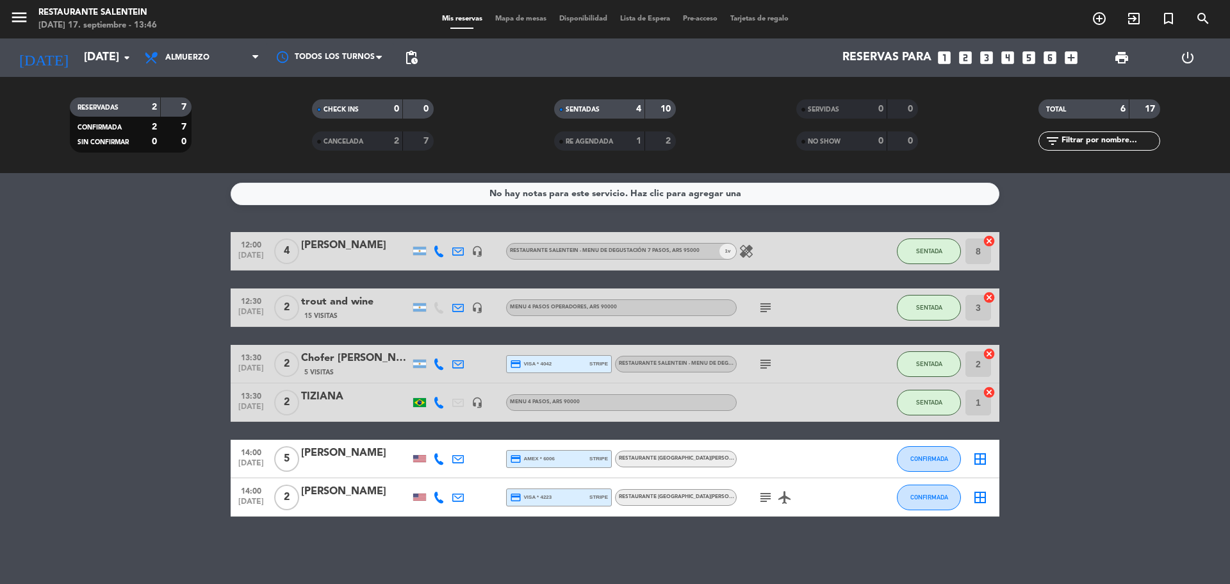
click at [766, 361] on icon "subject" at bounding box center [765, 363] width 15 height 15
click at [334, 363] on div "Chofer [PERSON_NAME]" at bounding box center [355, 358] width 109 height 17
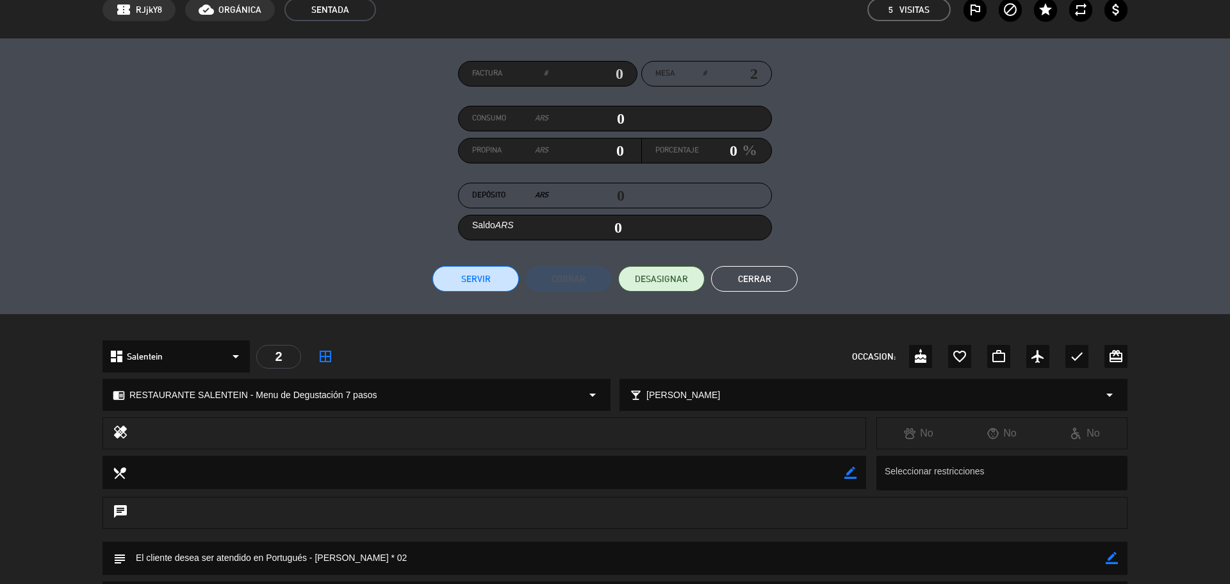
scroll to position [192, 0]
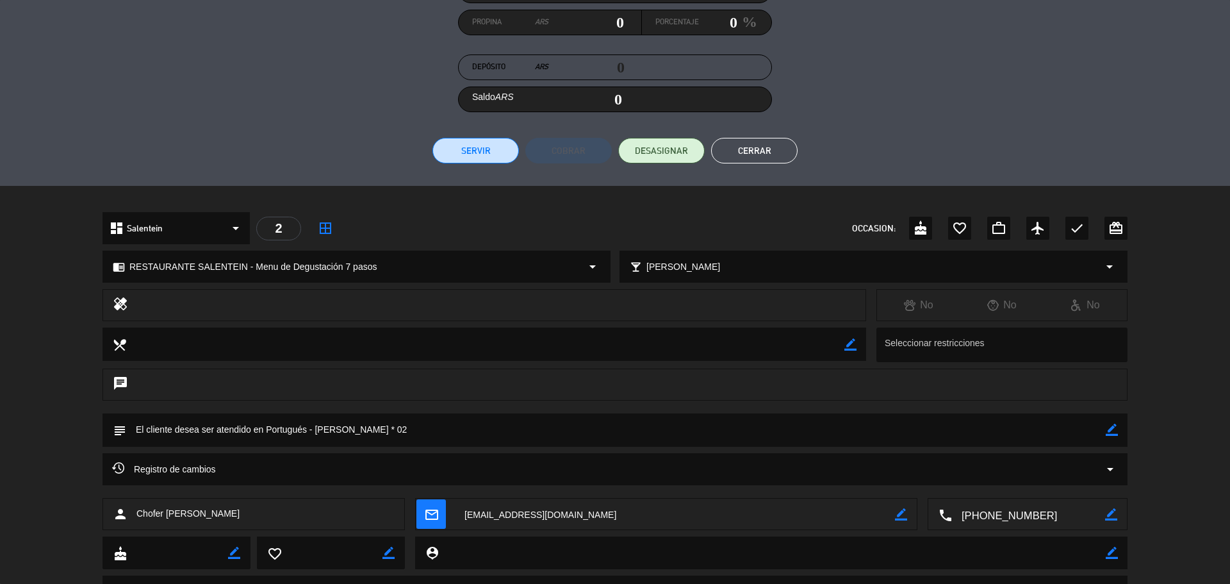
click at [775, 140] on button "Cerrar" at bounding box center [754, 151] width 86 height 26
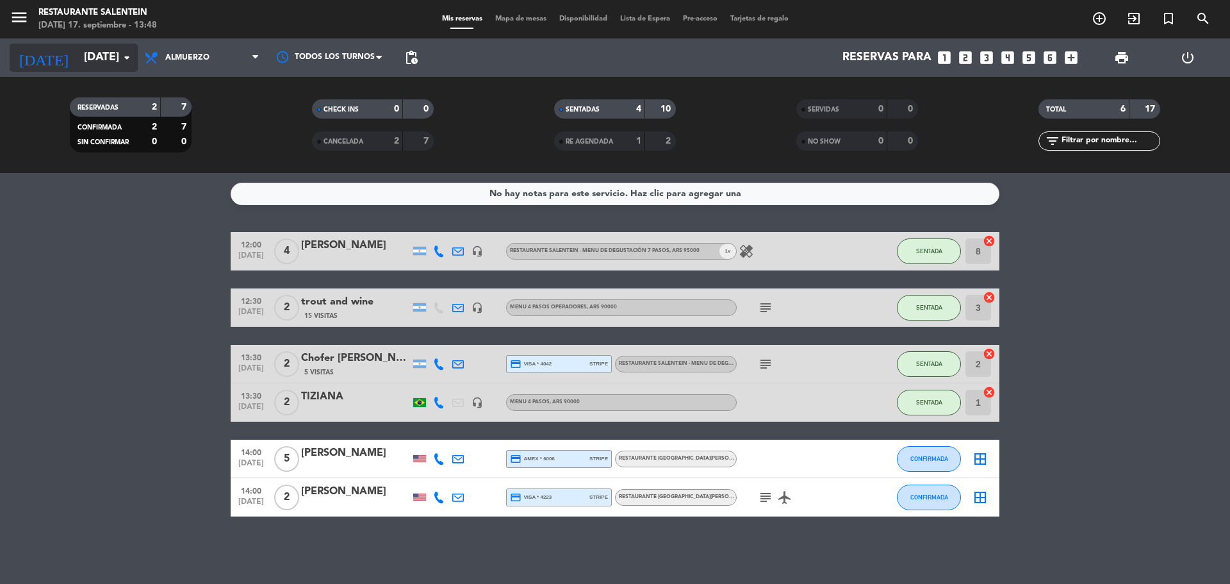
click at [107, 53] on input "[DATE]" at bounding box center [152, 58] width 149 height 26
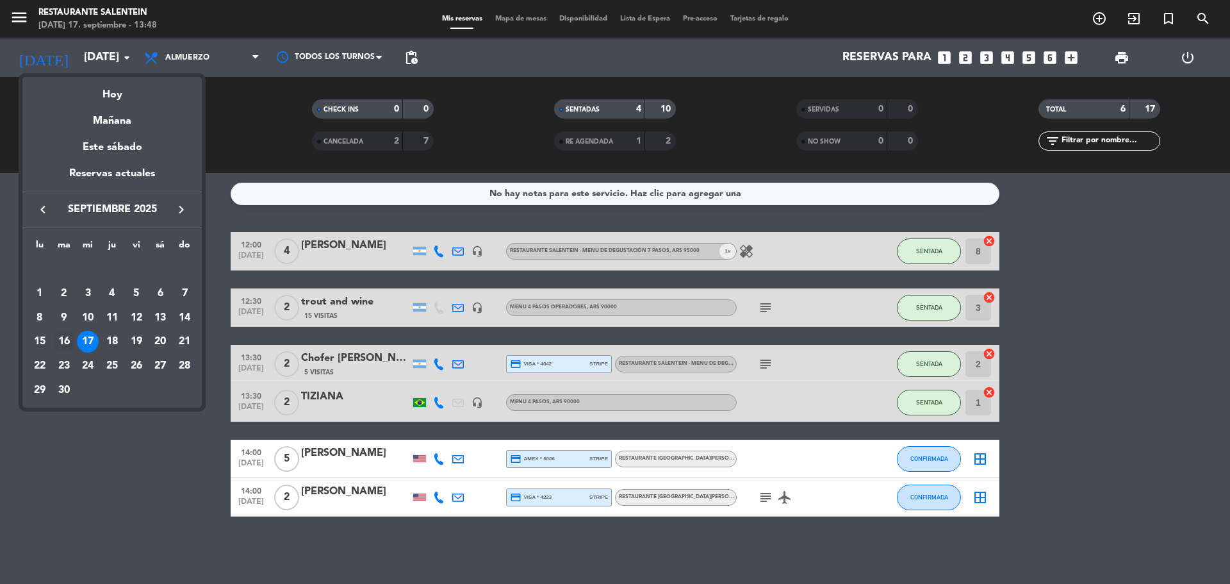
click at [65, 342] on div "16" at bounding box center [64, 342] width 22 height 22
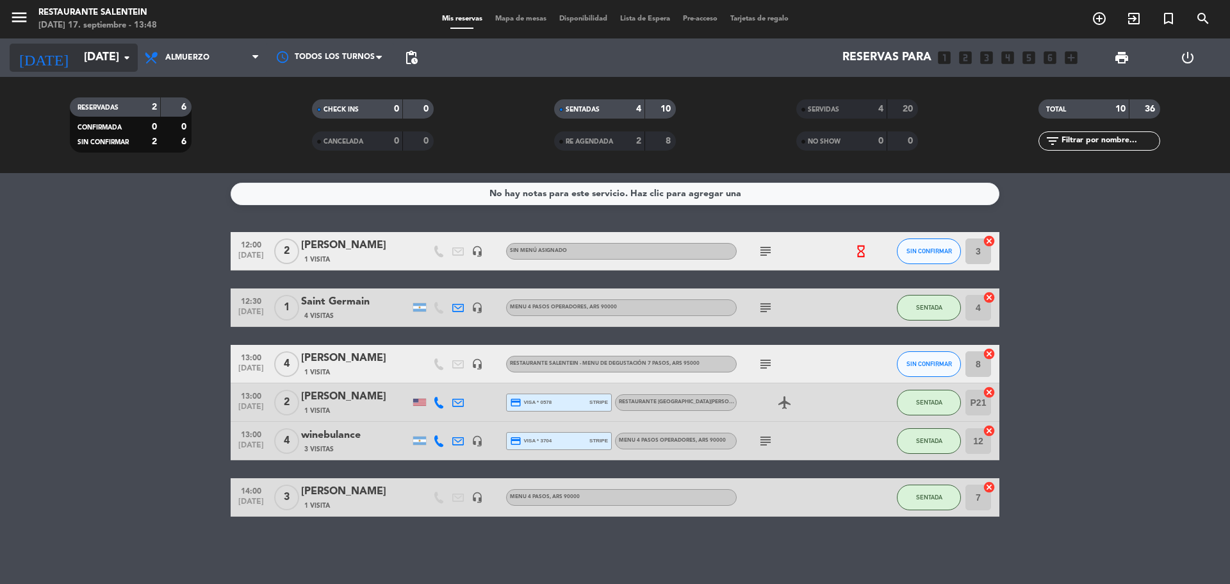
click at [128, 45] on input "[DATE]" at bounding box center [152, 58] width 149 height 26
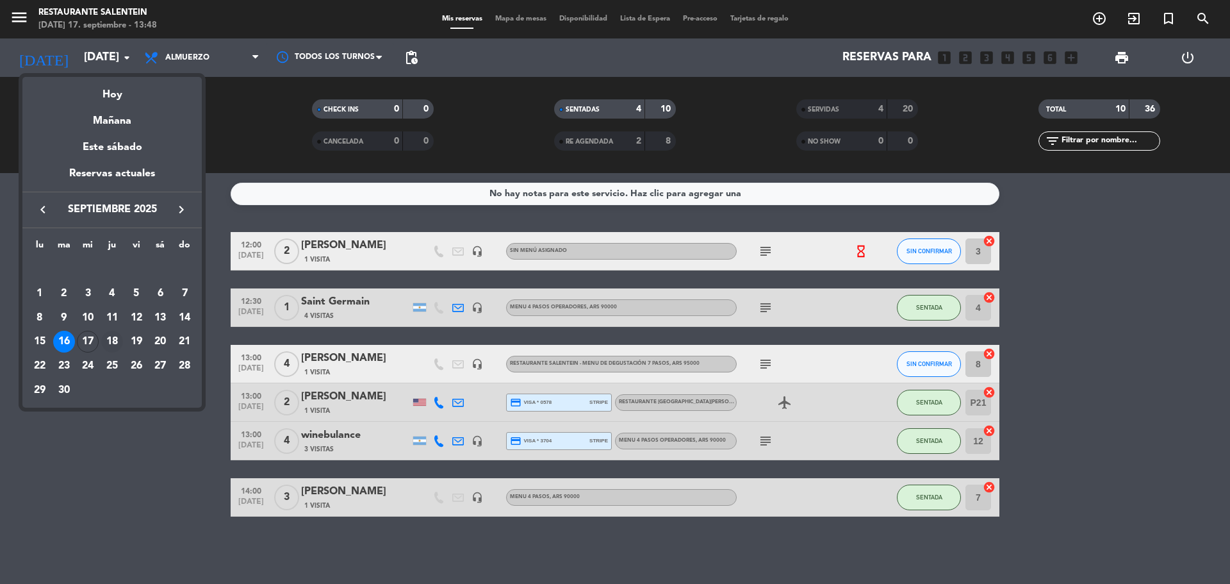
click at [105, 345] on div "18" at bounding box center [112, 342] width 22 height 22
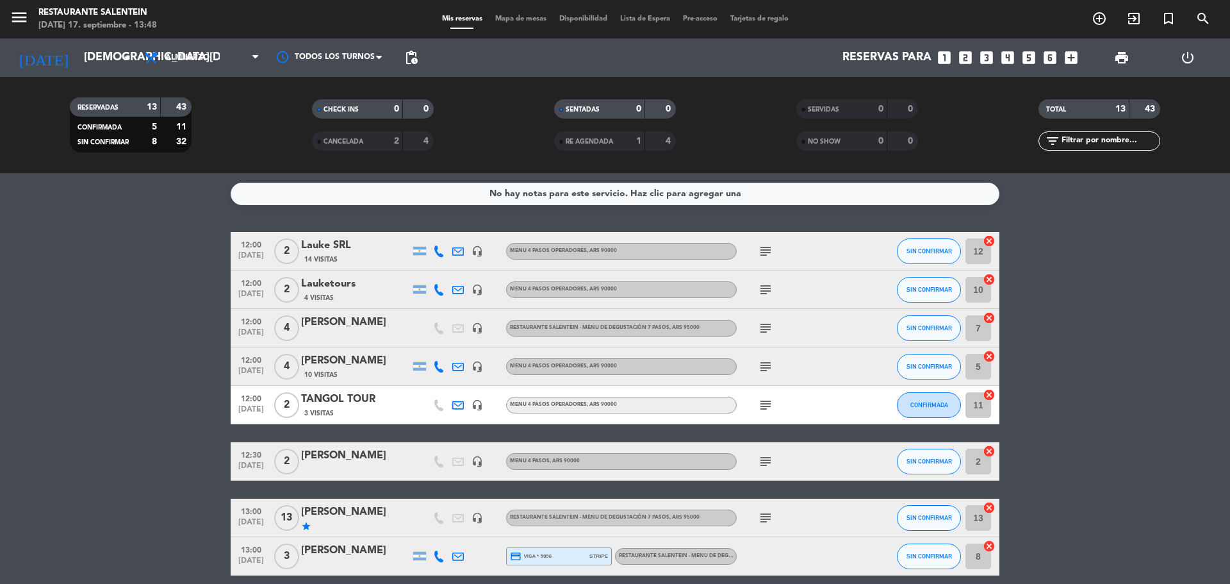
click at [764, 292] on icon "subject" at bounding box center [765, 289] width 15 height 15
click at [764, 370] on icon "subject" at bounding box center [765, 366] width 15 height 15
drag, startPoint x: 801, startPoint y: 439, endPoint x: 808, endPoint y: 437, distance: 7.3
click at [802, 439] on div "12:00 [DATE] 2 Lauke SRL 14 Visitas headset_mic Menu 4 pasos operadores , ARS 9…" at bounding box center [615, 518] width 769 height 572
click at [764, 403] on icon "subject" at bounding box center [765, 404] width 15 height 15
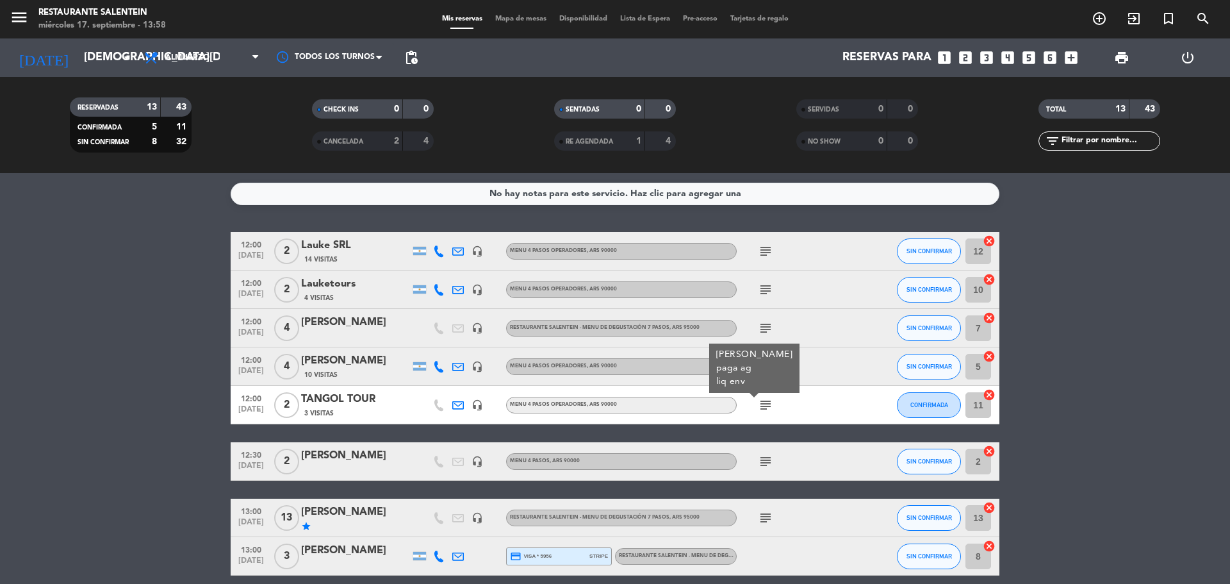
copy div "[PERSON_NAME]"
drag, startPoint x: 715, startPoint y: 355, endPoint x: 813, endPoint y: 355, distance: 98.0
click at [800, 355] on div "[PERSON_NAME] paga ag liq env" at bounding box center [754, 367] width 90 height 49
click at [768, 372] on icon "subject" at bounding box center [765, 366] width 15 height 15
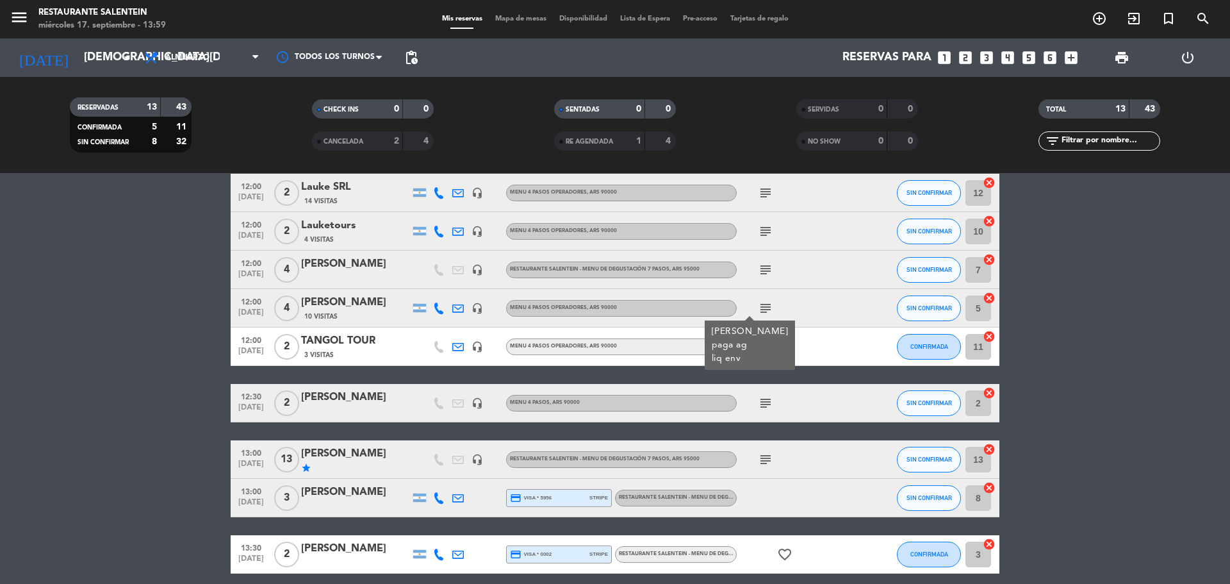
scroll to position [128, 0]
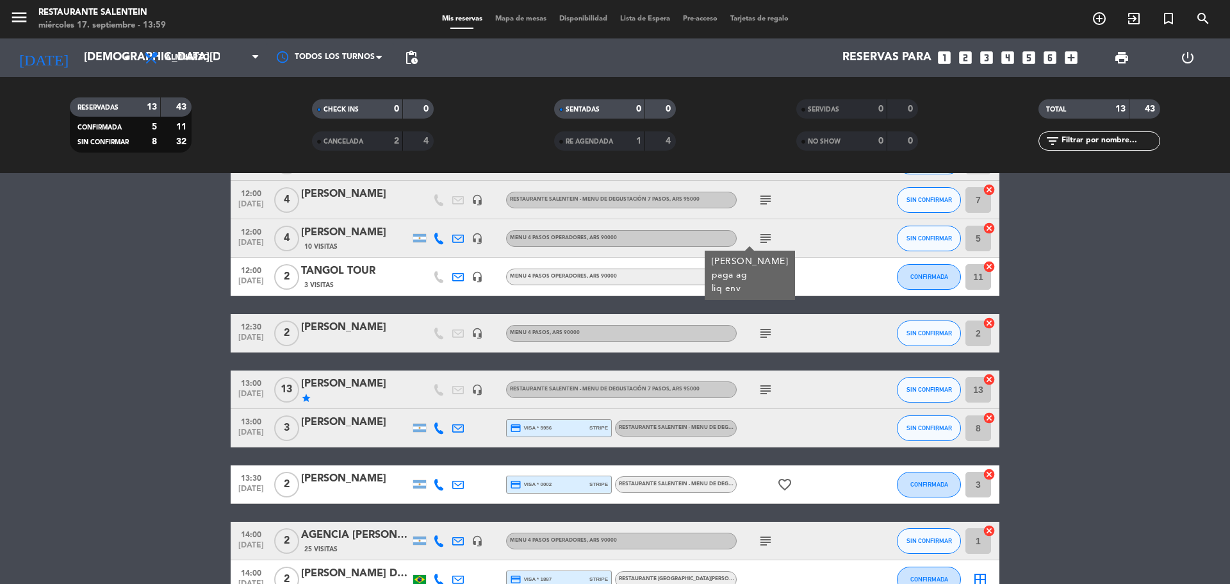
click at [762, 336] on icon "subject" at bounding box center [765, 332] width 15 height 15
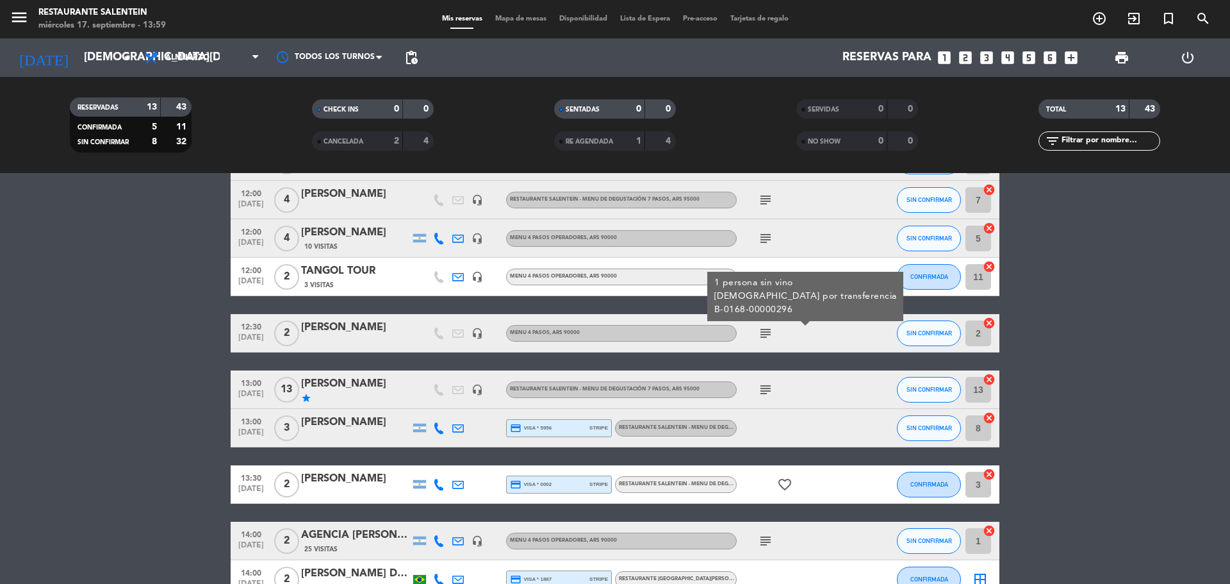
click at [330, 327] on div "[PERSON_NAME]" at bounding box center [355, 327] width 109 height 17
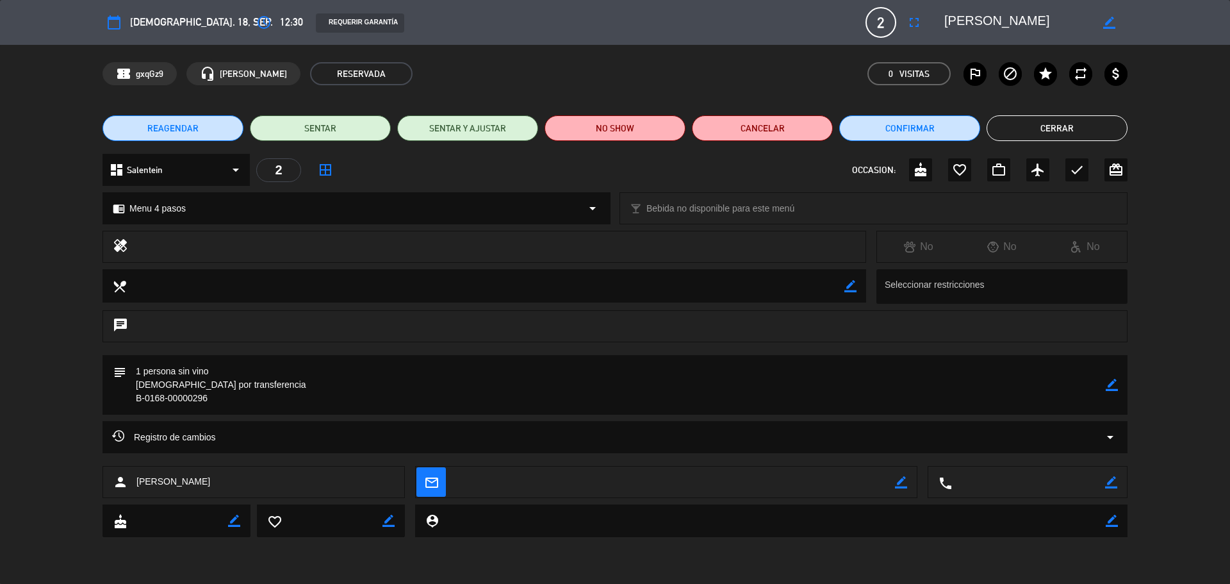
drag, startPoint x: 1036, startPoint y: 16, endPoint x: 939, endPoint y: 18, distance: 96.8
click at [939, 18] on div "border_color" at bounding box center [1031, 22] width 192 height 23
click at [1010, 129] on button "Cerrar" at bounding box center [1057, 128] width 141 height 26
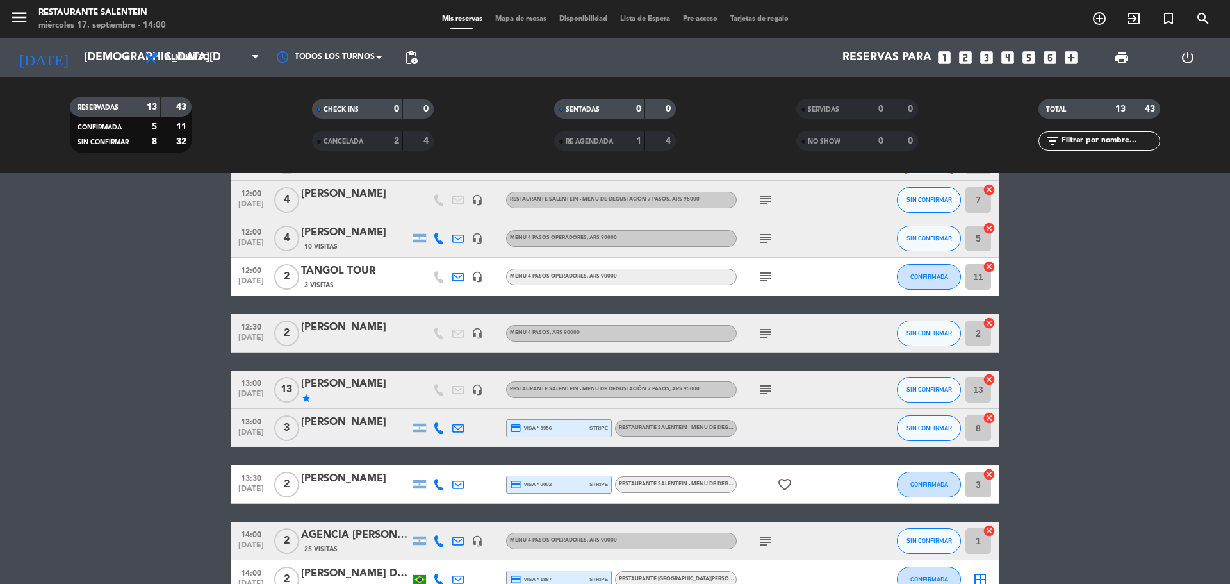
click at [334, 384] on div "[PERSON_NAME]" at bounding box center [355, 383] width 109 height 17
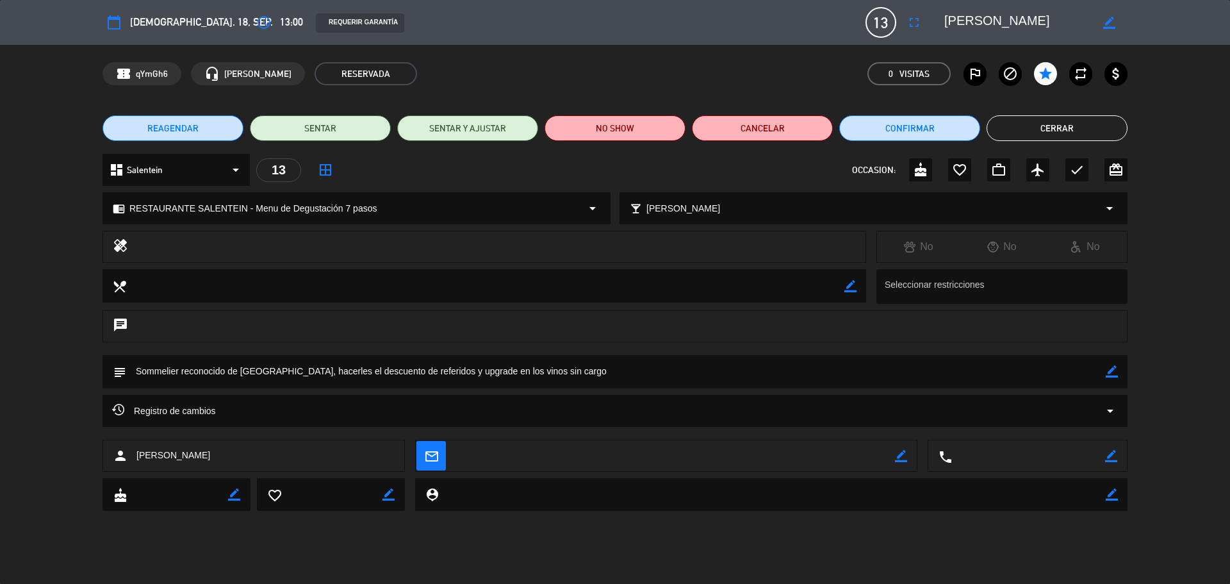
drag, startPoint x: 1030, startPoint y: 12, endPoint x: 943, endPoint y: 19, distance: 88.1
click at [943, 19] on div "border_color" at bounding box center [1031, 22] width 192 height 23
click at [1001, 122] on button "Cerrar" at bounding box center [1057, 128] width 141 height 26
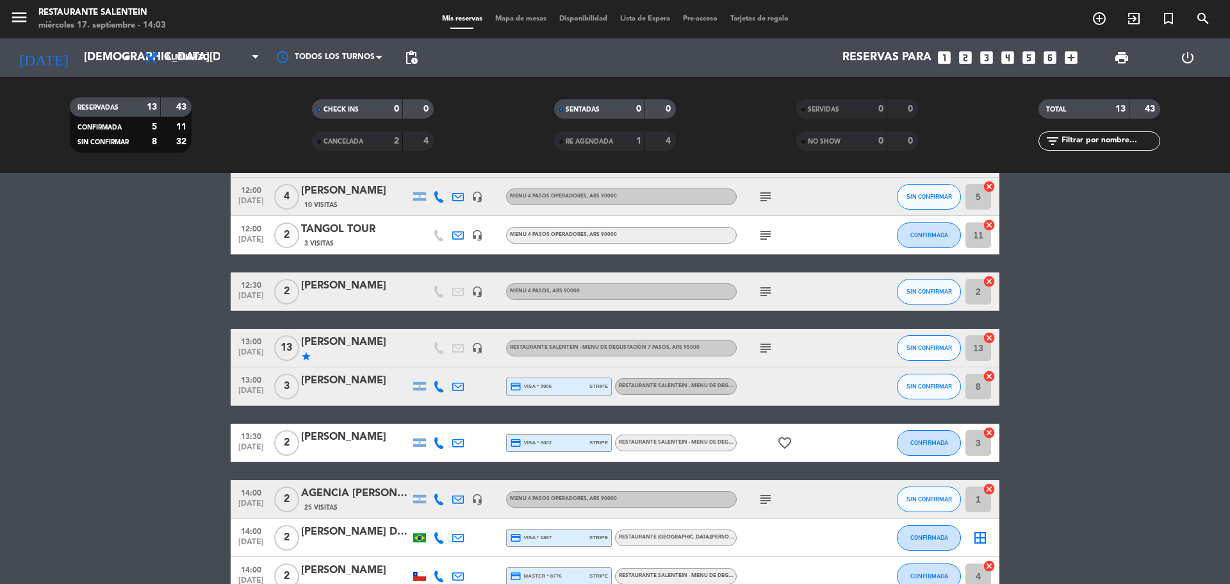
scroll to position [192, 0]
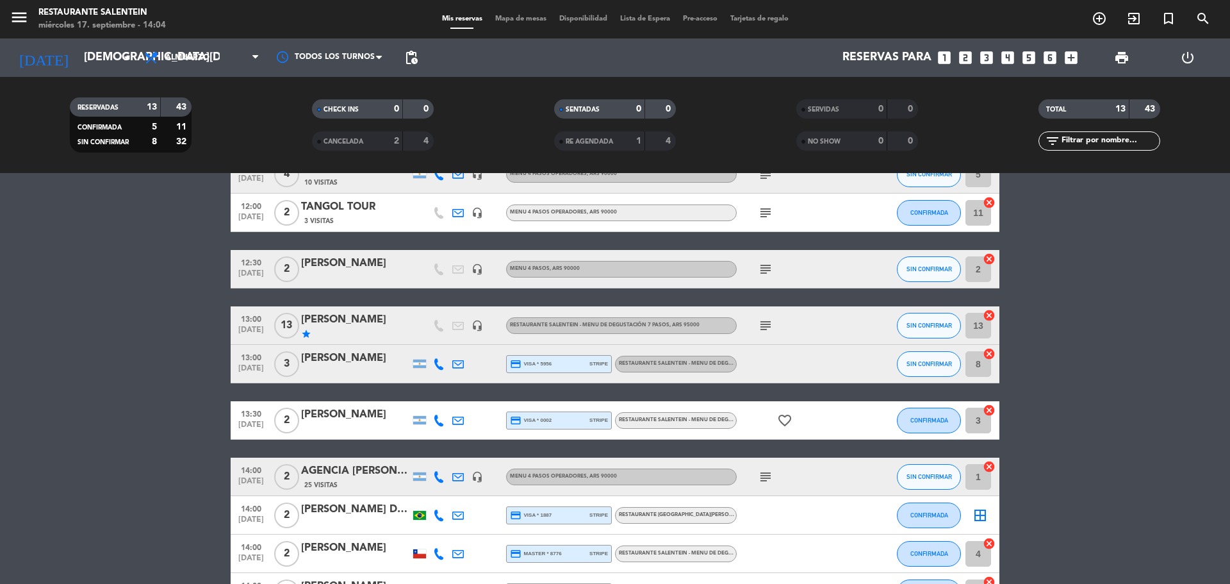
copy div "[PERSON_NAME]"
drag, startPoint x: 370, startPoint y: 358, endPoint x: 301, endPoint y: 358, distance: 69.8
click at [301, 358] on div "13:00 [DATE] 3 [PERSON_NAME] credit_card visa * 5956 stripe RESTAURANTE SALENTE…" at bounding box center [615, 364] width 769 height 38
click at [689, 356] on div "RESTAURANTE SALENTEIN - Menu de Degustación 7 pasos" at bounding box center [676, 364] width 122 height 17
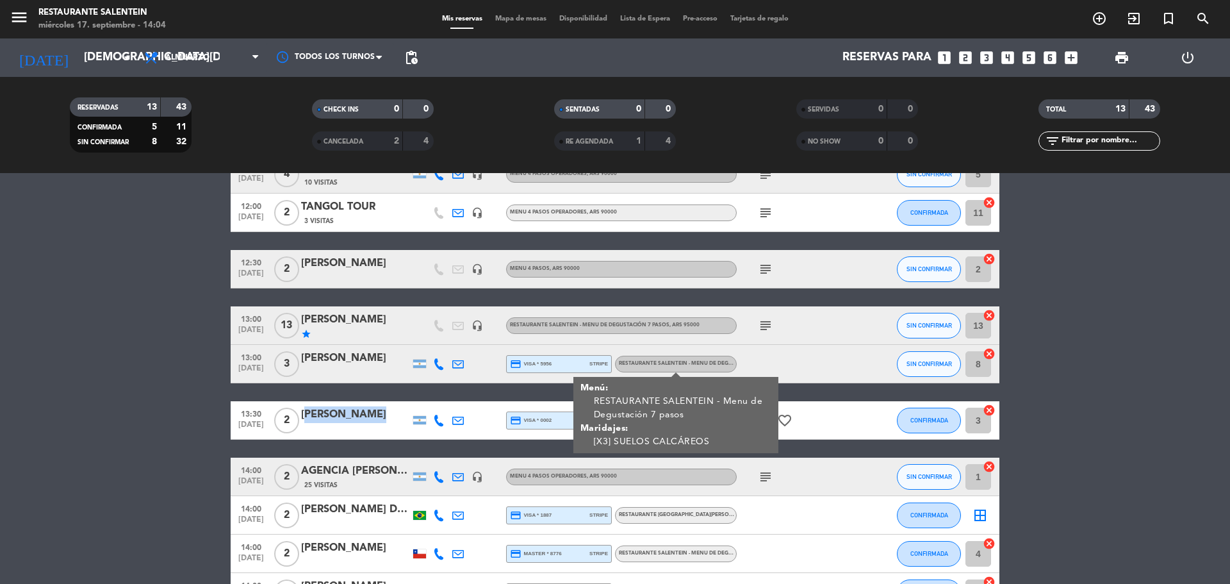
copy div "[PERSON_NAME]"
drag, startPoint x: 358, startPoint y: 409, endPoint x: 263, endPoint y: 377, distance: 99.7
click at [301, 409] on div "13:30 [DATE] 2 [PERSON_NAME] credit_card visa * 0002 stripe RESTAURANTE SALENTE…" at bounding box center [615, 420] width 769 height 38
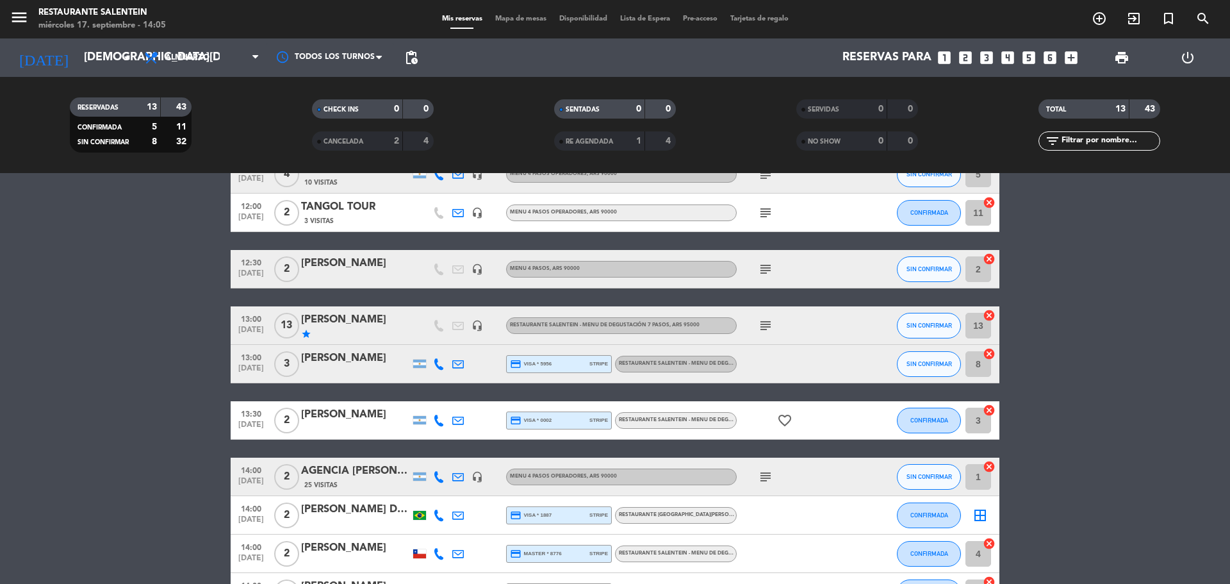
click at [665, 421] on span "RESTAURANTE SALENTEIN - Menu de Degustación 7 pasos" at bounding box center [699, 419] width 160 height 5
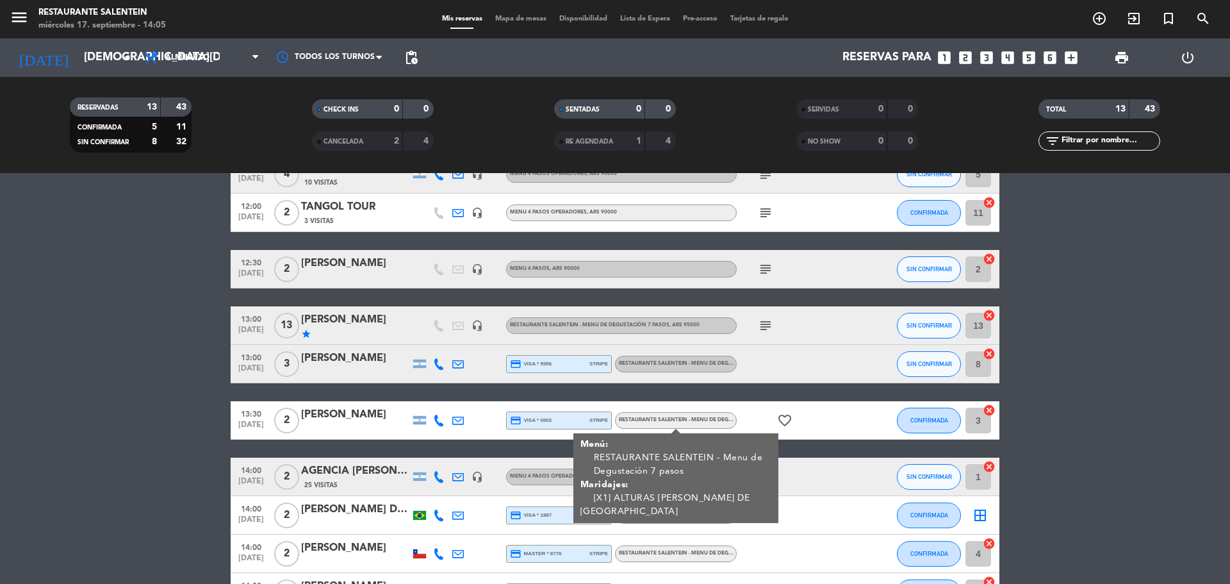
drag, startPoint x: 1229, startPoint y: 466, endPoint x: 1129, endPoint y: 464, distance: 100.0
click at [1228, 466] on bookings-row "12:00 [DATE] 2 Lauke SRL 14 Visitas headset_mic Menu 4 pasos operadores , ARS 9…" at bounding box center [615, 326] width 1230 height 572
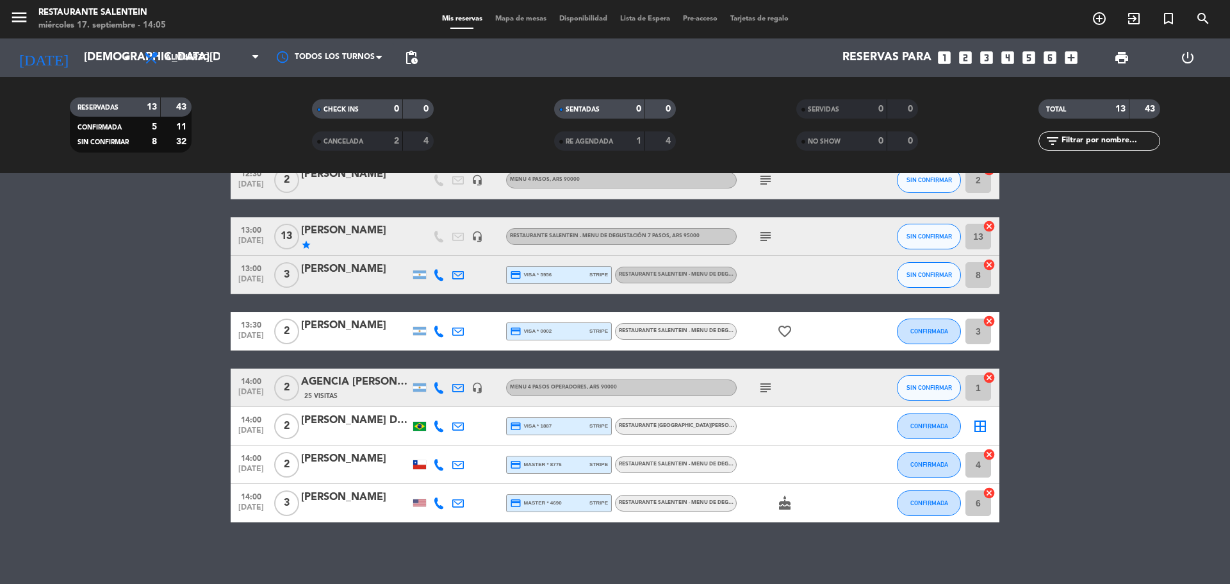
scroll to position [284, 0]
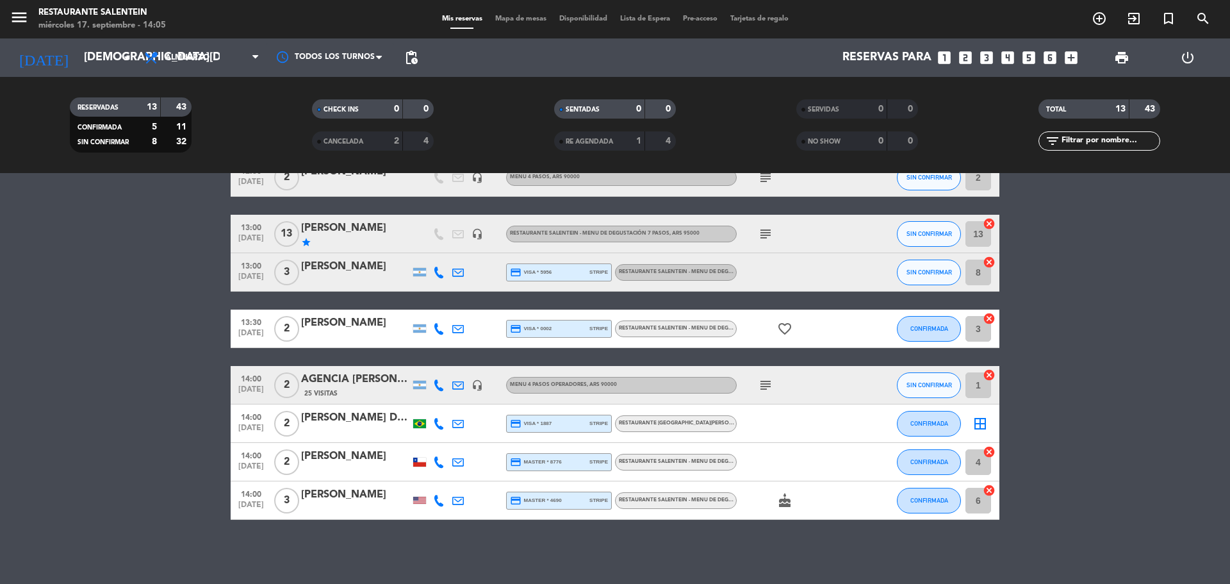
click at [762, 393] on div "subject" at bounding box center [794, 385] width 115 height 38
click at [771, 386] on icon "subject" at bounding box center [765, 384] width 15 height 15
click at [350, 379] on div "AGENCIA [PERSON_NAME]" at bounding box center [355, 379] width 109 height 17
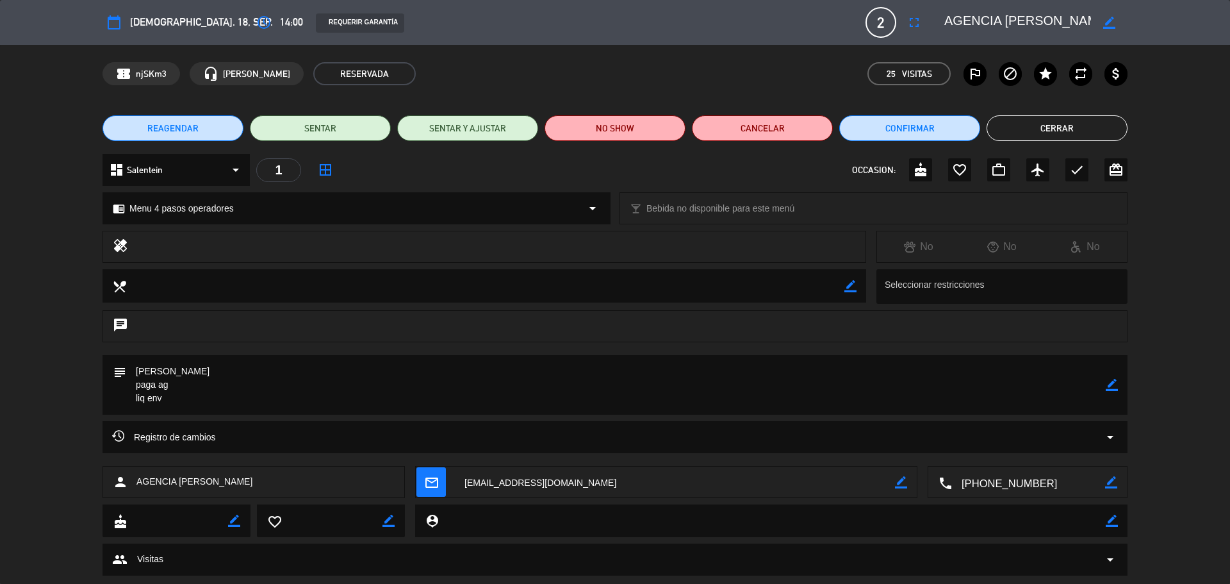
click at [1037, 115] on div "REAGENDAR SENTAR SENTAR Y AJUSTAR NO SHOW Cancelar Confirmar Cerrar" at bounding box center [615, 128] width 1230 height 51
click at [1038, 127] on button "Cerrar" at bounding box center [1057, 128] width 141 height 26
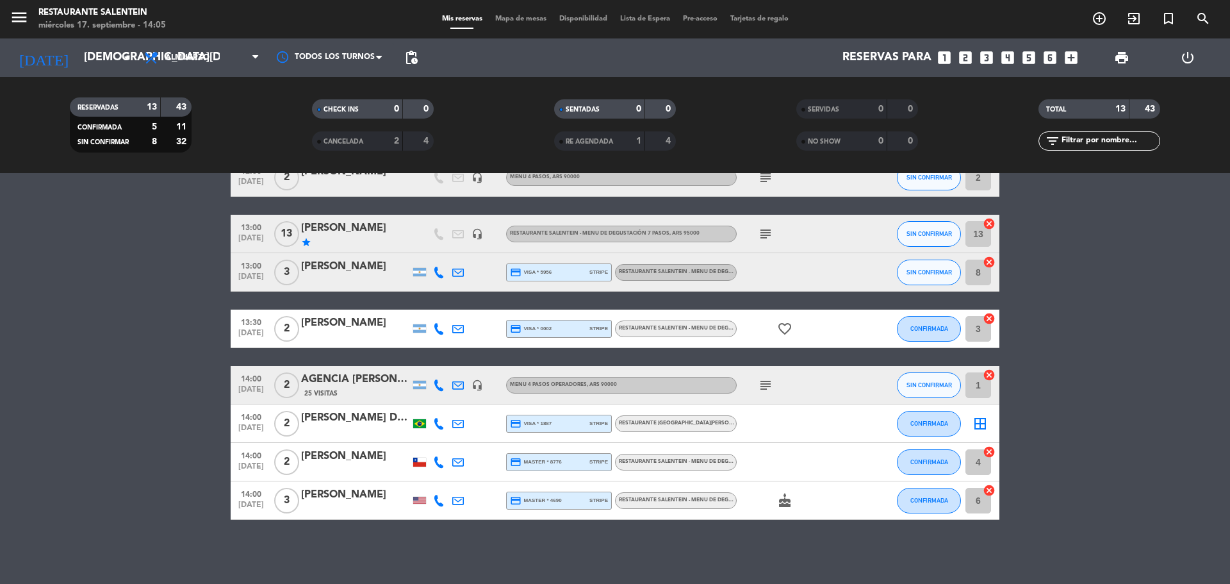
click at [336, 456] on div "[PERSON_NAME]" at bounding box center [355, 456] width 109 height 17
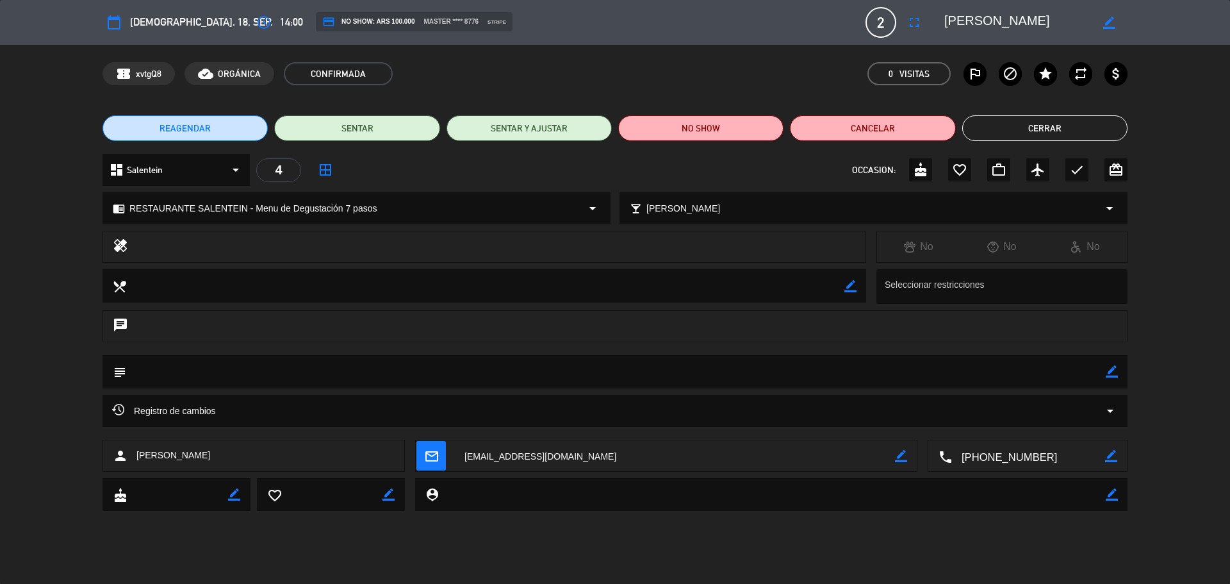
click at [1007, 120] on button "Cerrar" at bounding box center [1044, 128] width 165 height 26
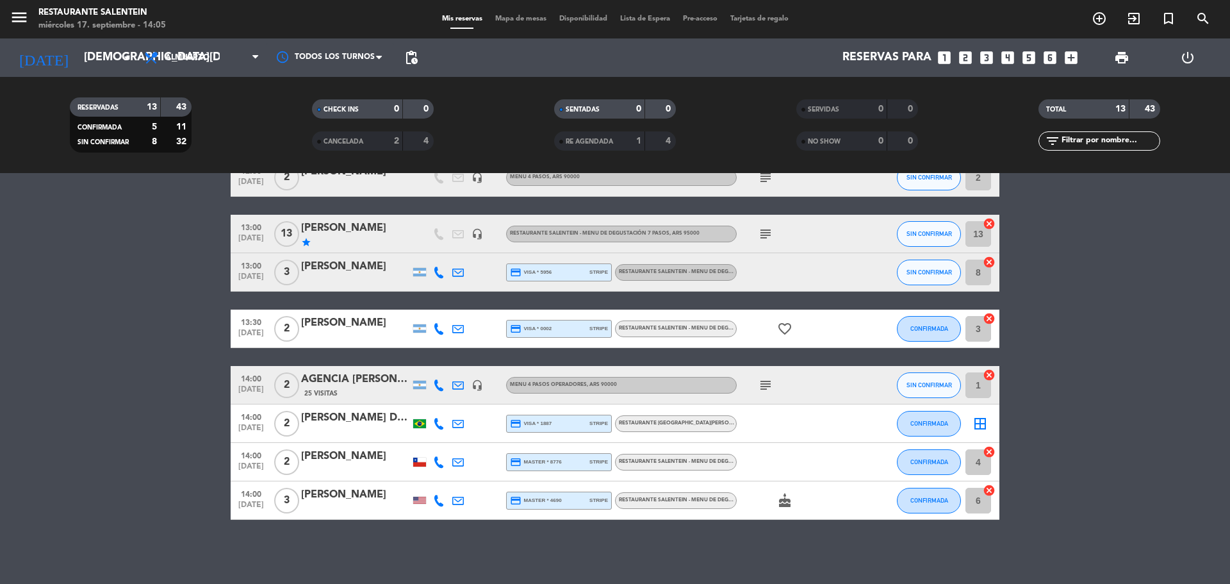
click at [762, 386] on icon "subject" at bounding box center [765, 384] width 15 height 15
click at [333, 461] on div "[PERSON_NAME]" at bounding box center [355, 456] width 109 height 17
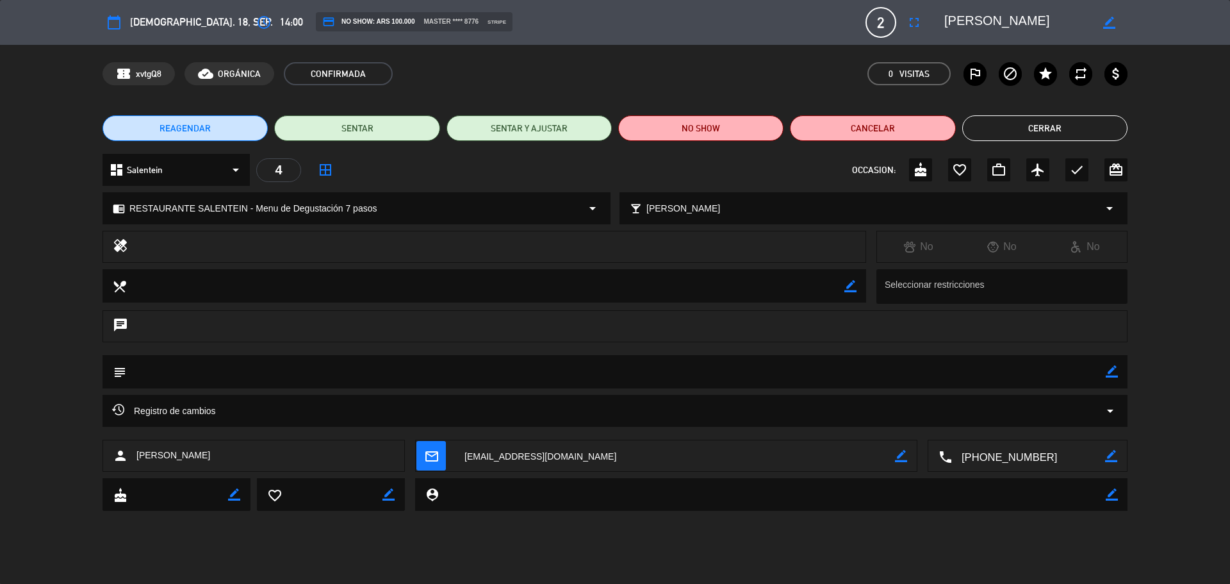
drag, startPoint x: 1050, startPoint y: 21, endPoint x: 943, endPoint y: 20, distance: 107.0
click at [943, 20] on div "border_color" at bounding box center [1031, 22] width 192 height 23
click at [1023, 137] on button "Cerrar" at bounding box center [1044, 128] width 165 height 26
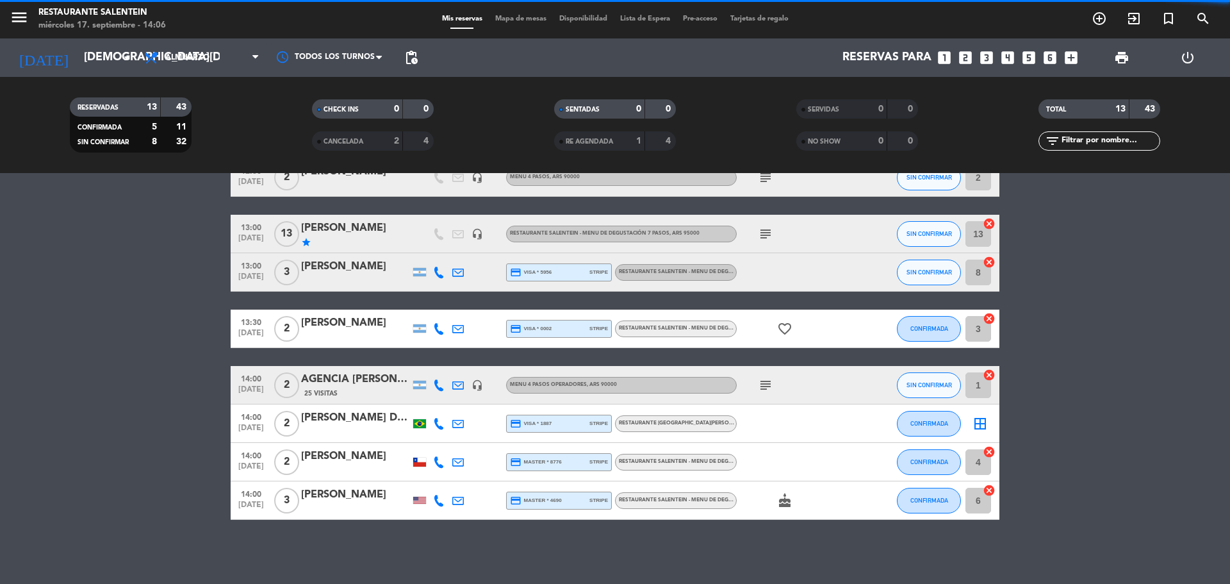
click at [363, 495] on div "[PERSON_NAME]" at bounding box center [355, 494] width 109 height 17
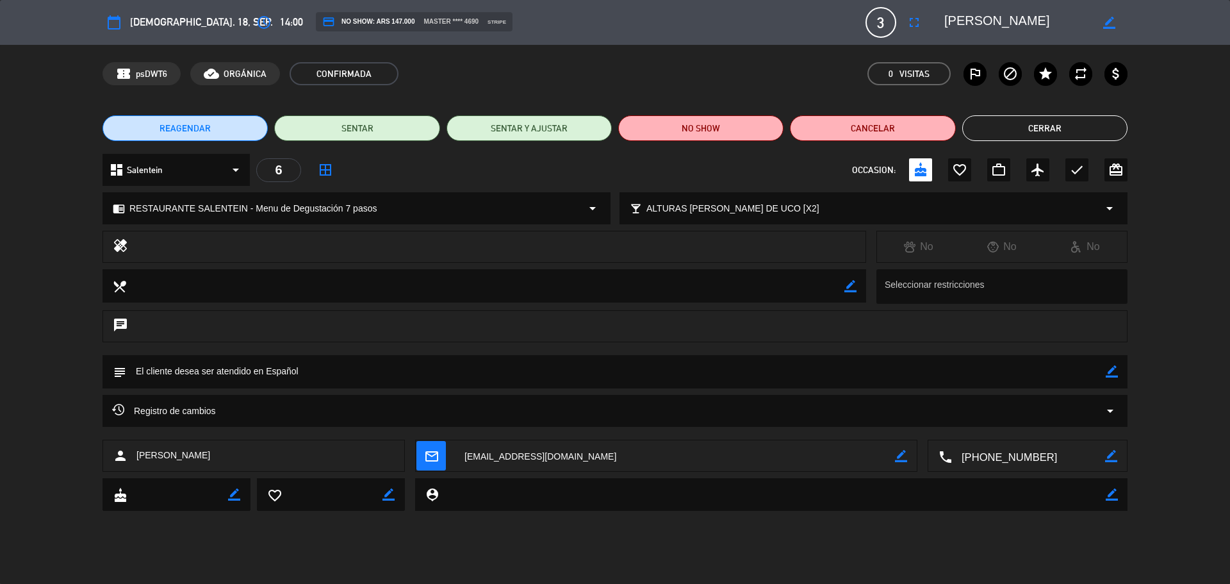
drag, startPoint x: 944, startPoint y: 21, endPoint x: 1030, endPoint y: 19, distance: 85.9
click at [1011, 20] on div "border_color" at bounding box center [1031, 22] width 192 height 23
drag, startPoint x: 1058, startPoint y: 12, endPoint x: 948, endPoint y: 21, distance: 111.2
click at [947, 21] on textarea at bounding box center [1017, 22] width 147 height 23
click at [1014, 121] on button "Cerrar" at bounding box center [1044, 128] width 165 height 26
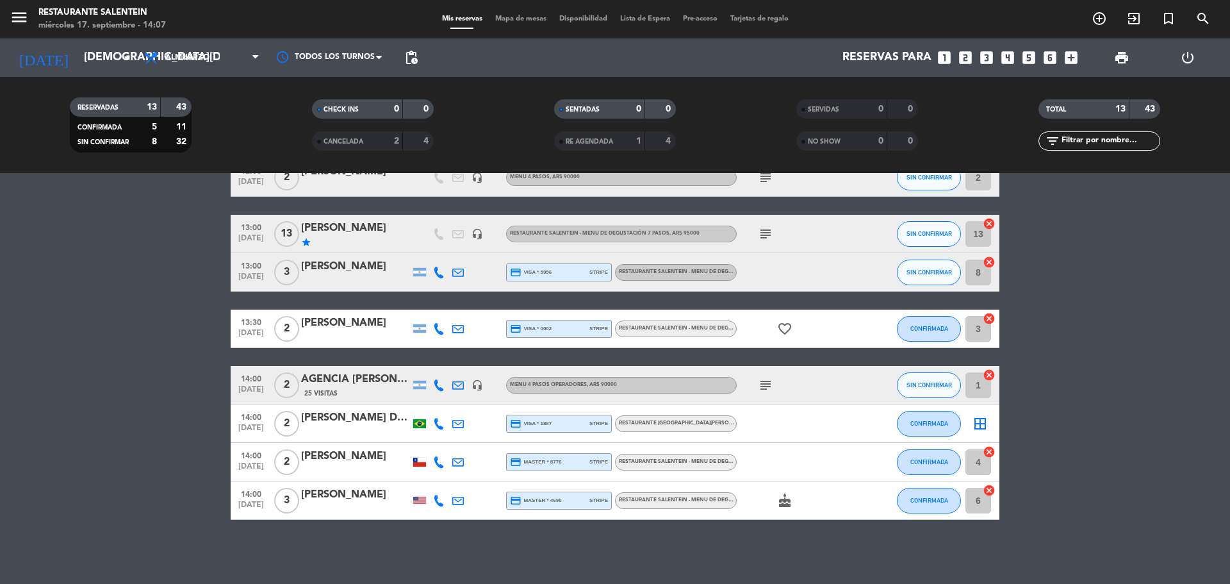
click at [657, 497] on span "RESTAURANTE SALENTEIN - Menu de Degustación 7 pasos , ARS 95000" at bounding box center [714, 499] width 190 height 5
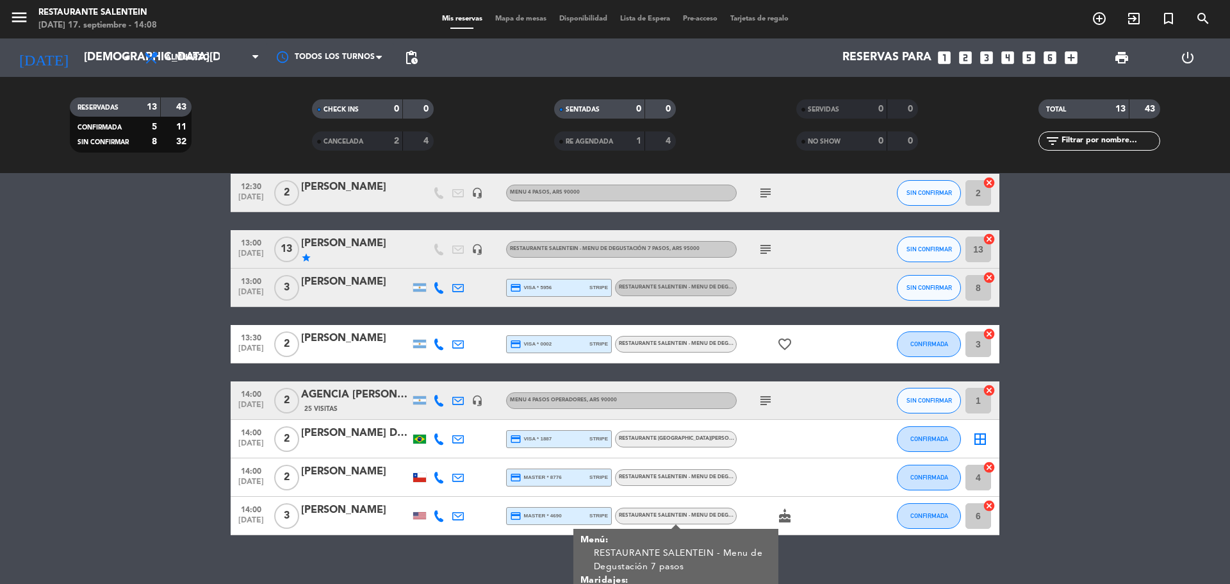
scroll to position [290, 0]
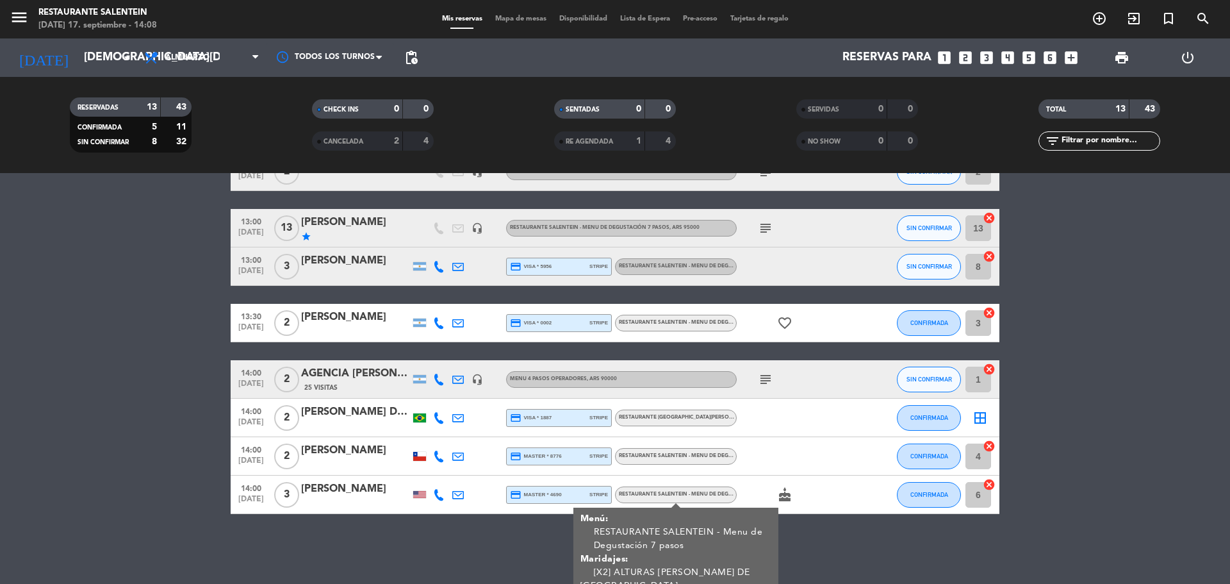
click at [362, 489] on div "[PERSON_NAME]" at bounding box center [355, 489] width 109 height 17
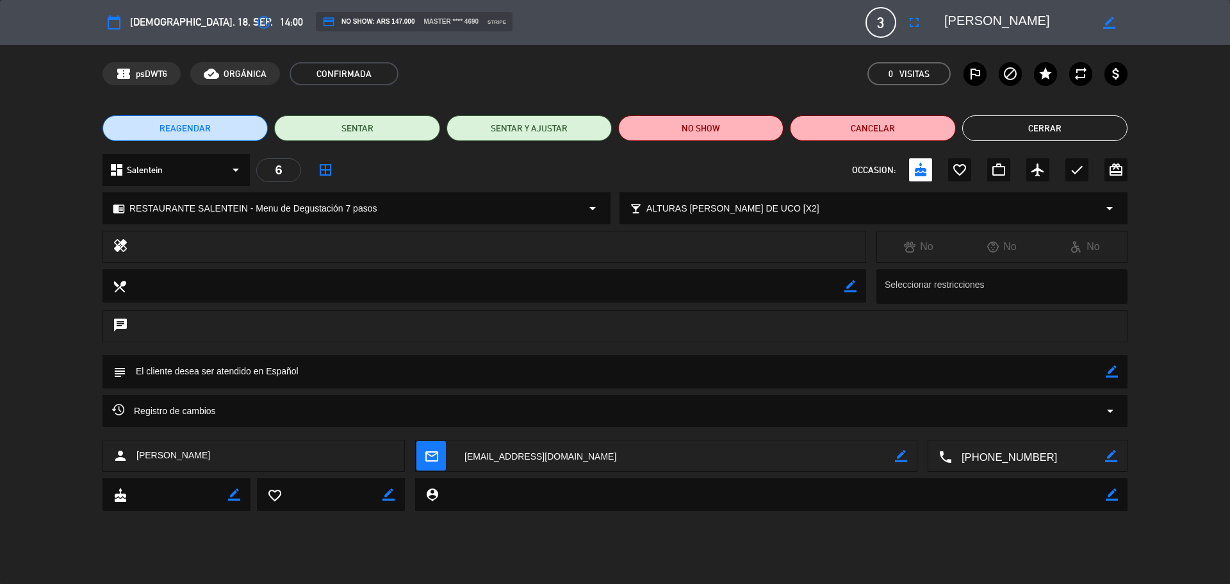
click at [989, 128] on button "Cerrar" at bounding box center [1044, 128] width 165 height 26
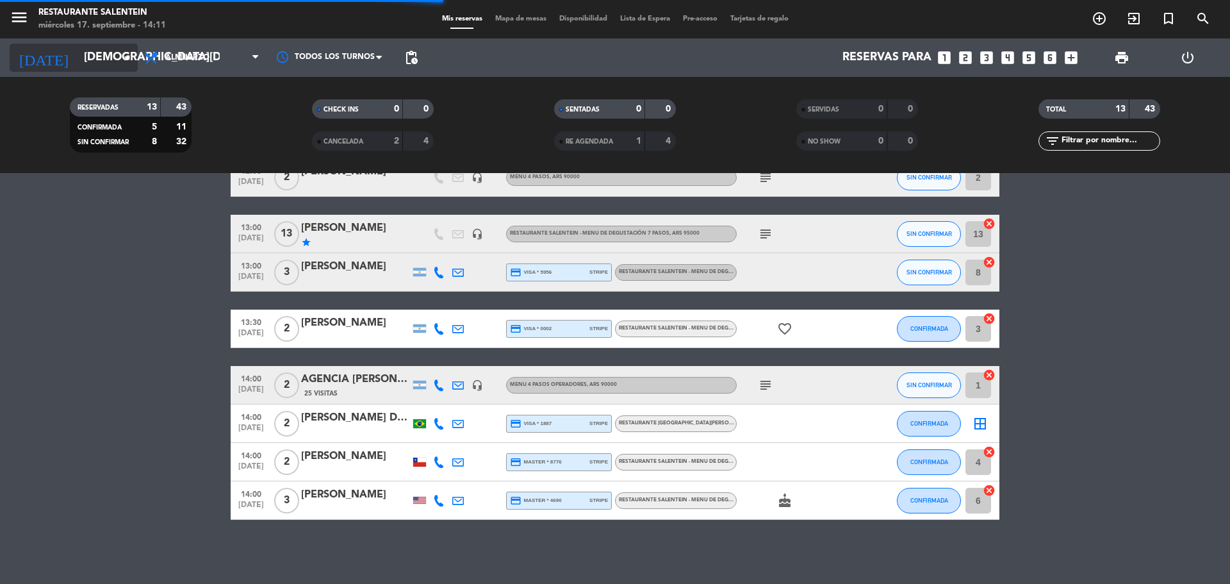
click at [83, 54] on input "[DEMOGRAPHIC_DATA][DATE]" at bounding box center [152, 58] width 149 height 26
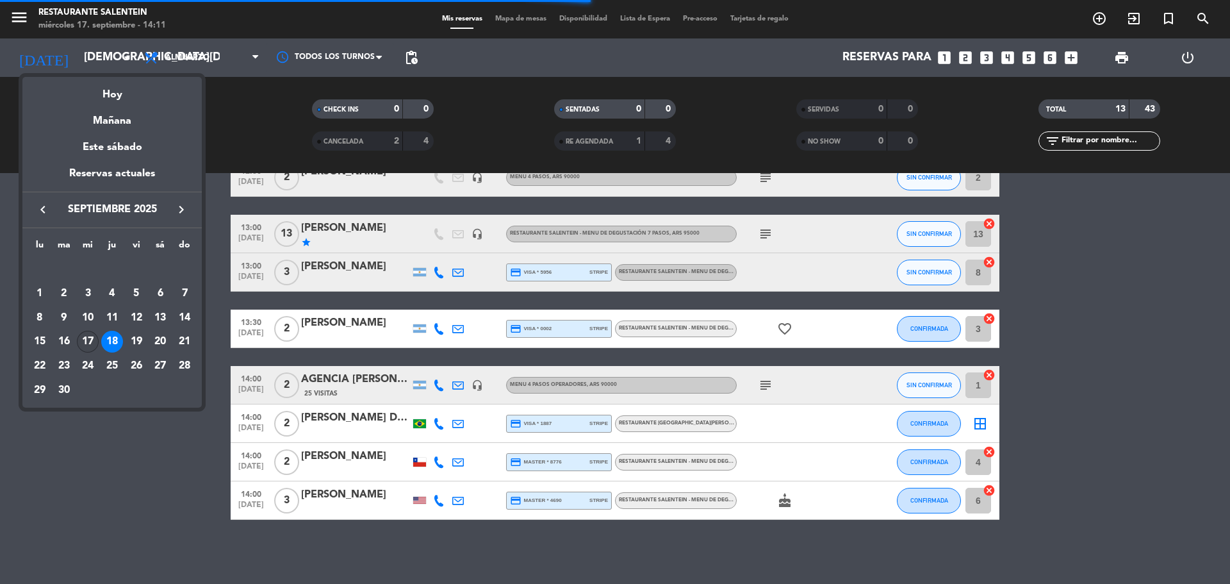
click at [83, 345] on div "17" at bounding box center [88, 342] width 22 height 22
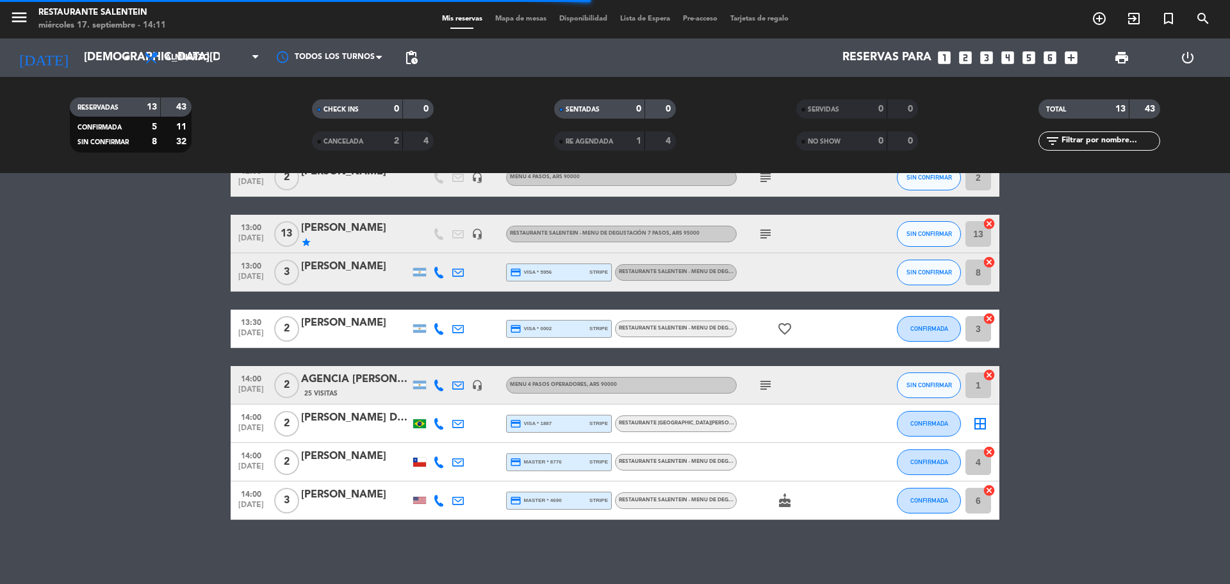
type input "[DATE]"
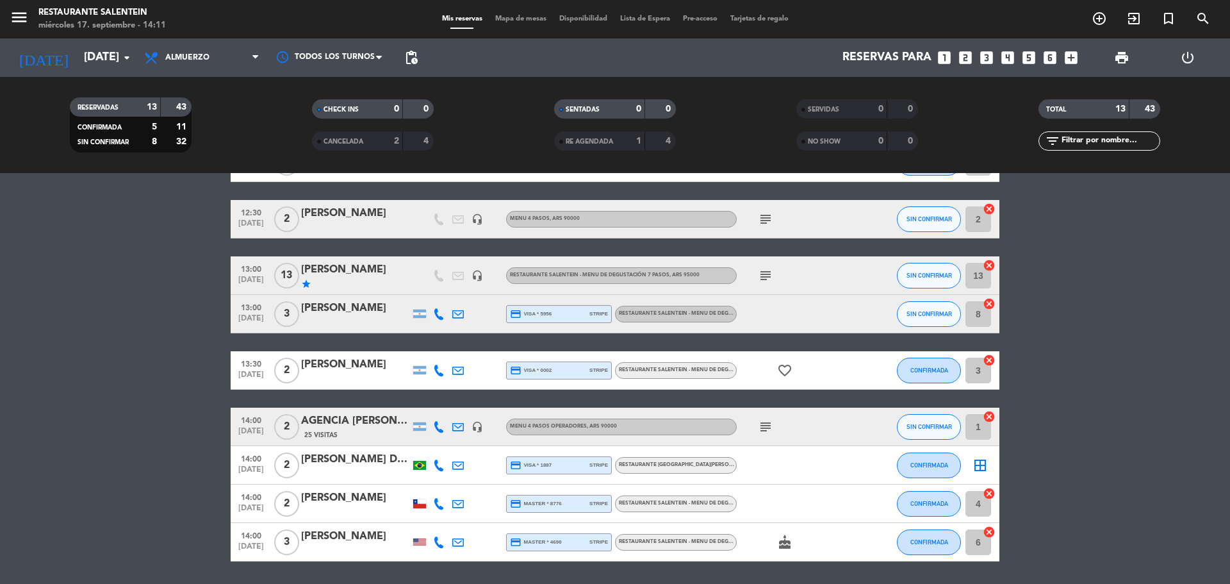
scroll to position [220, 0]
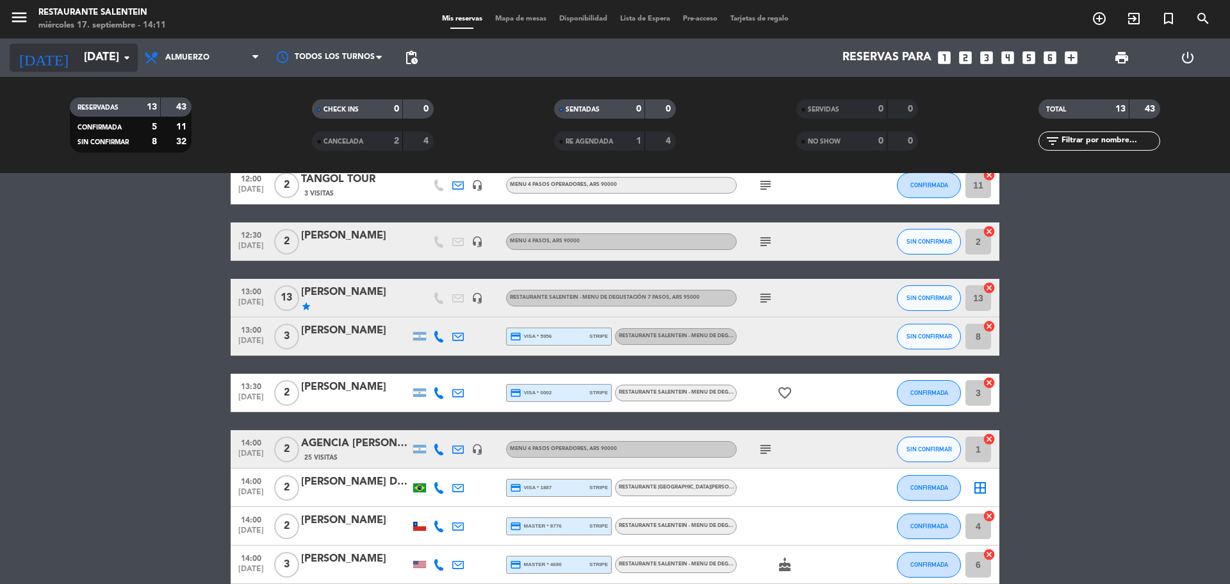
click at [106, 57] on input "[DATE]" at bounding box center [152, 58] width 149 height 26
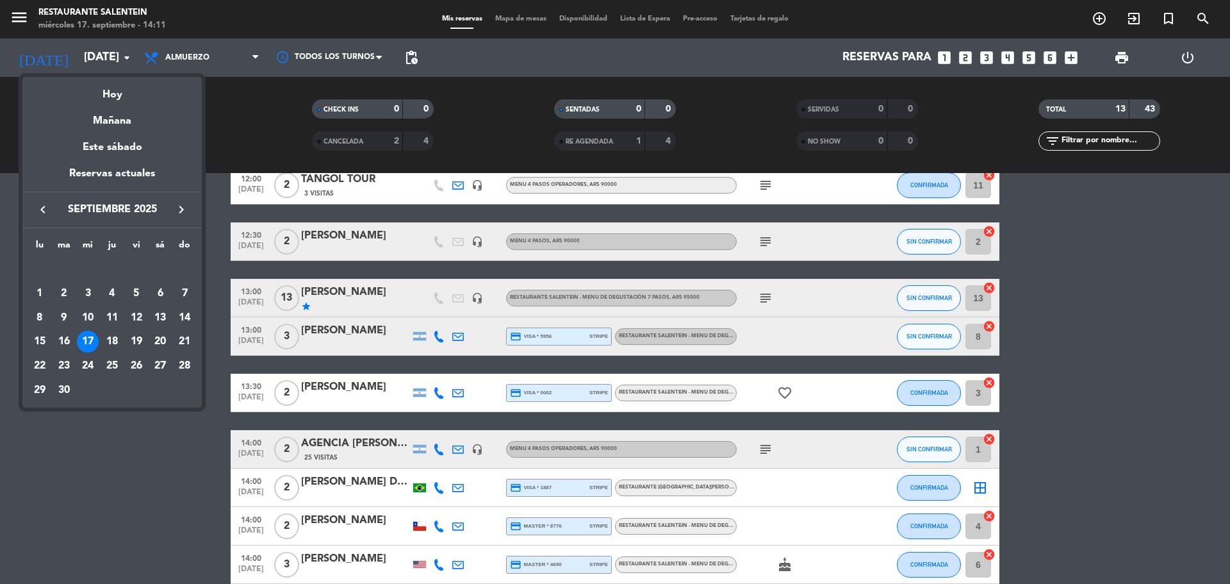
click at [88, 345] on div "17" at bounding box center [88, 342] width 22 height 22
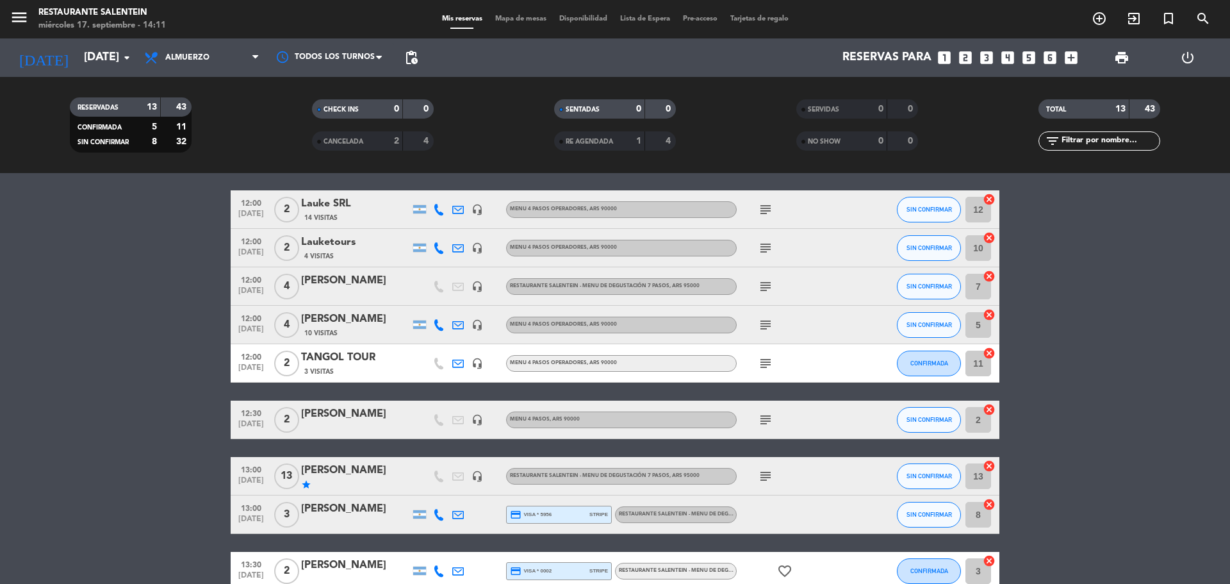
scroll to position [64, 0]
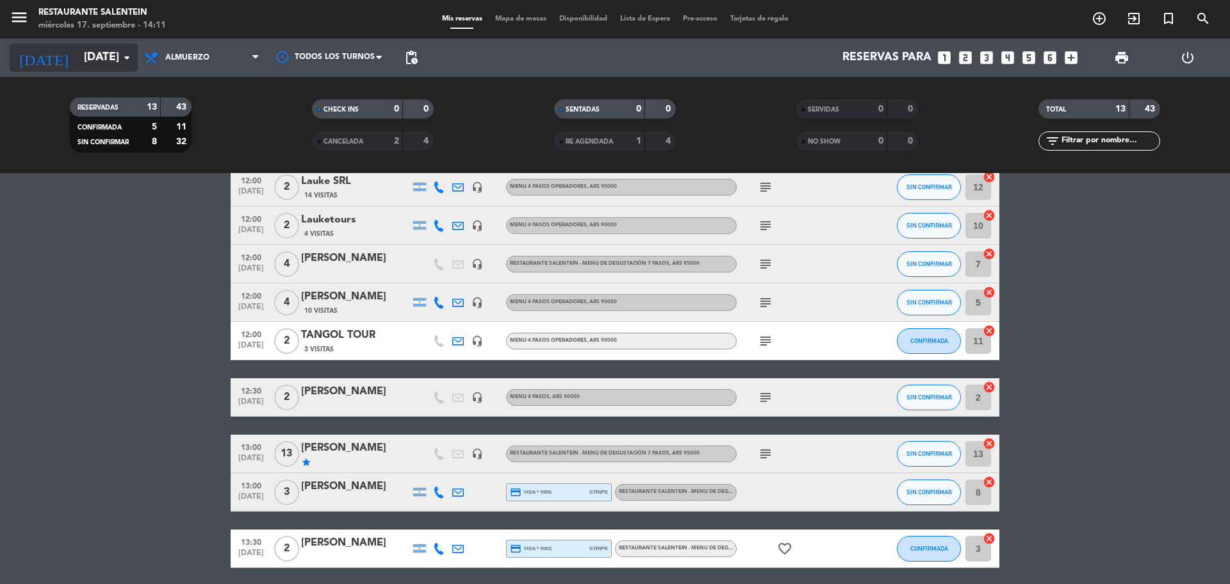
click at [108, 47] on input "[DATE]" at bounding box center [152, 58] width 149 height 26
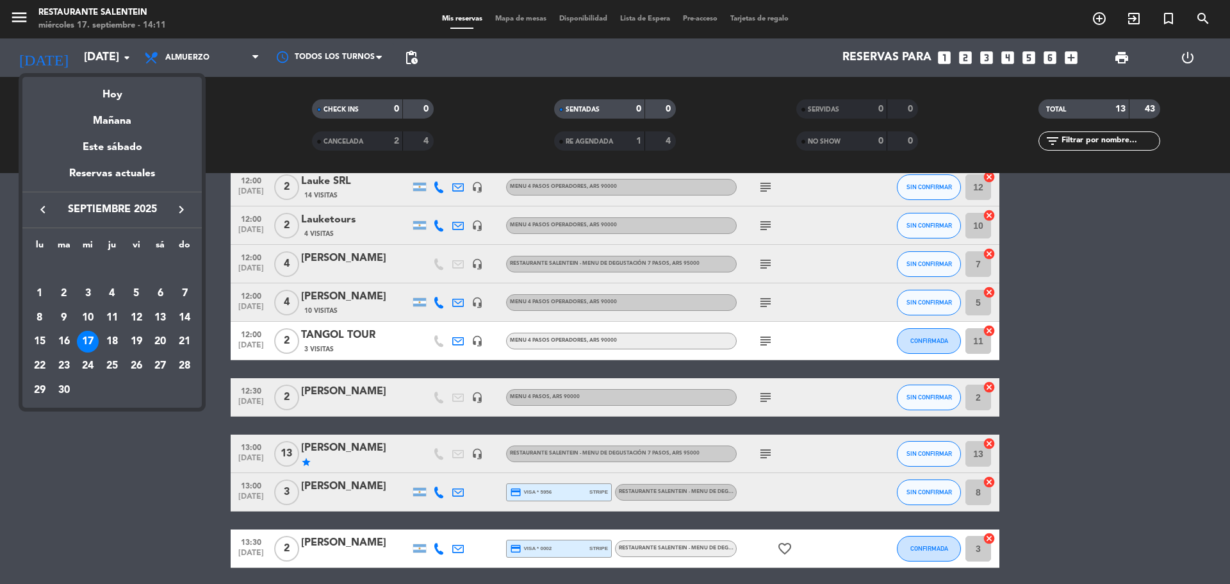
drag, startPoint x: 92, startPoint y: 342, endPoint x: 92, endPoint y: 315, distance: 26.9
click at [90, 342] on div "17" at bounding box center [88, 342] width 22 height 22
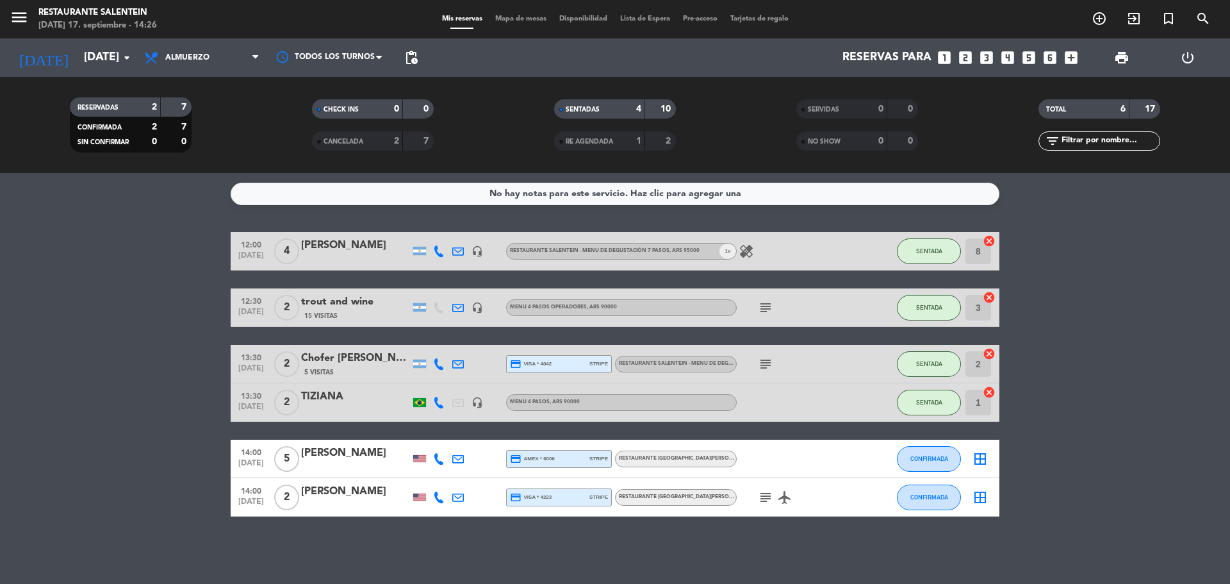
scroll to position [0, 0]
click at [770, 304] on icon "subject" at bounding box center [765, 307] width 15 height 15
click at [356, 306] on div "trout and wine" at bounding box center [355, 301] width 109 height 17
